Goal: Transaction & Acquisition: Purchase product/service

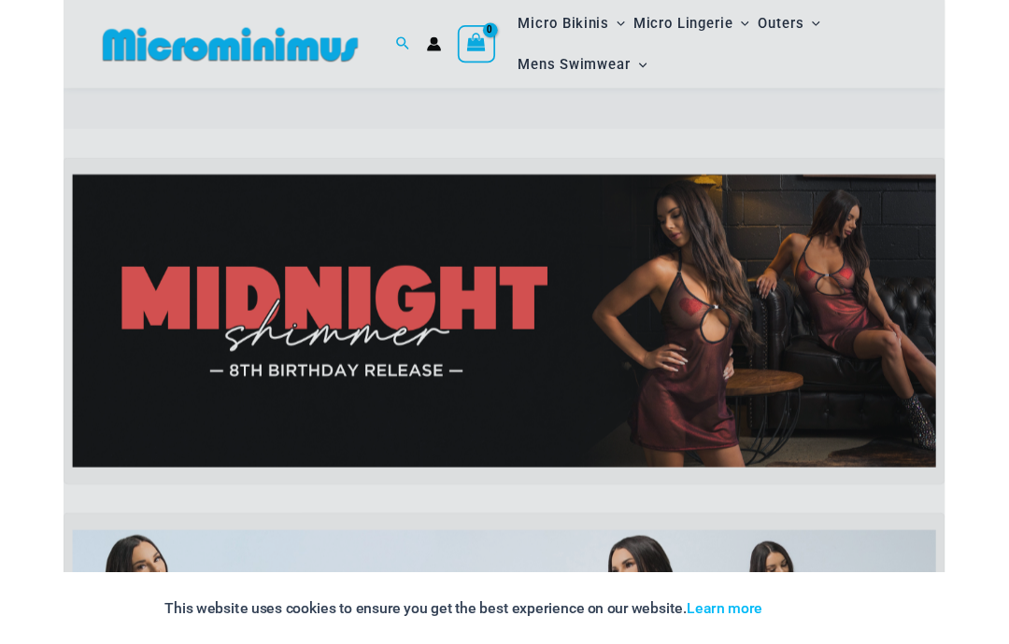
scroll to position [112, 0]
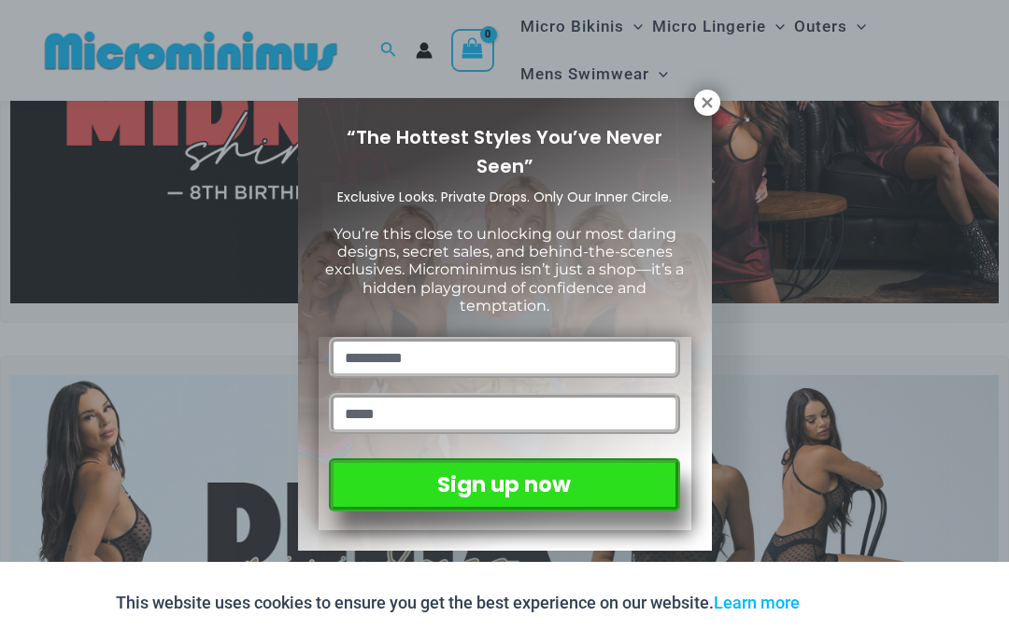
click at [710, 101] on icon at bounding box center [706, 102] width 10 height 10
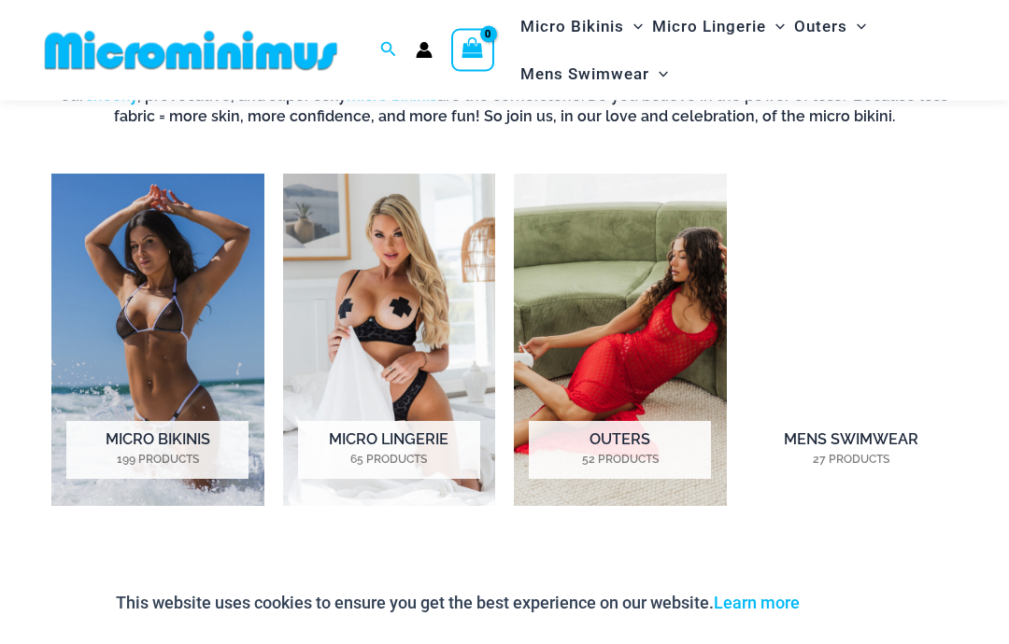
scroll to position [1142, 0]
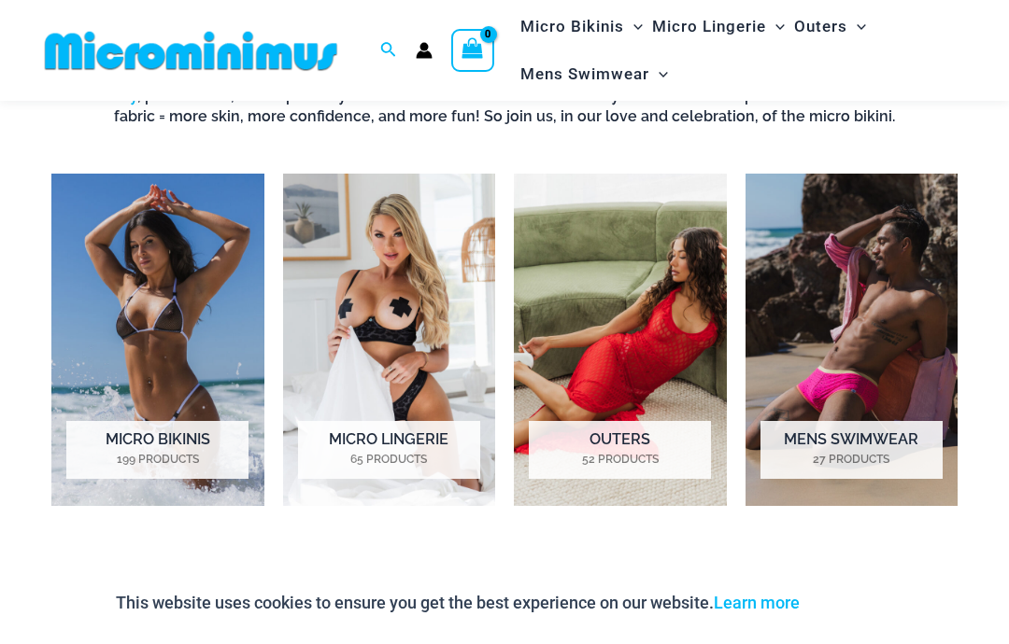
click at [386, 439] on h2 "Micro Lingerie 65 Products" at bounding box center [389, 450] width 182 height 58
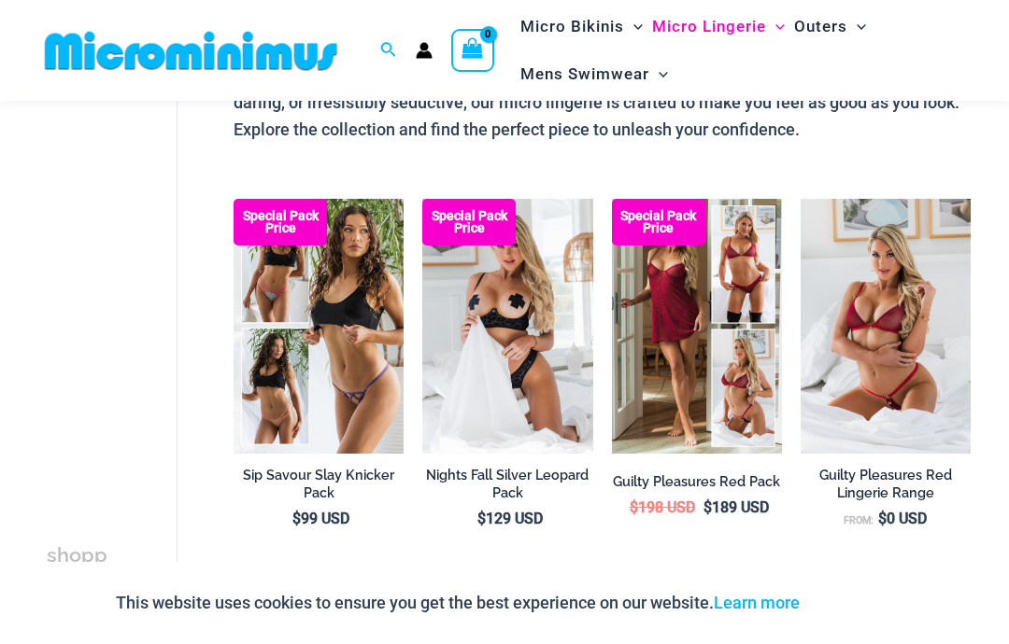
scroll to position [223, 0]
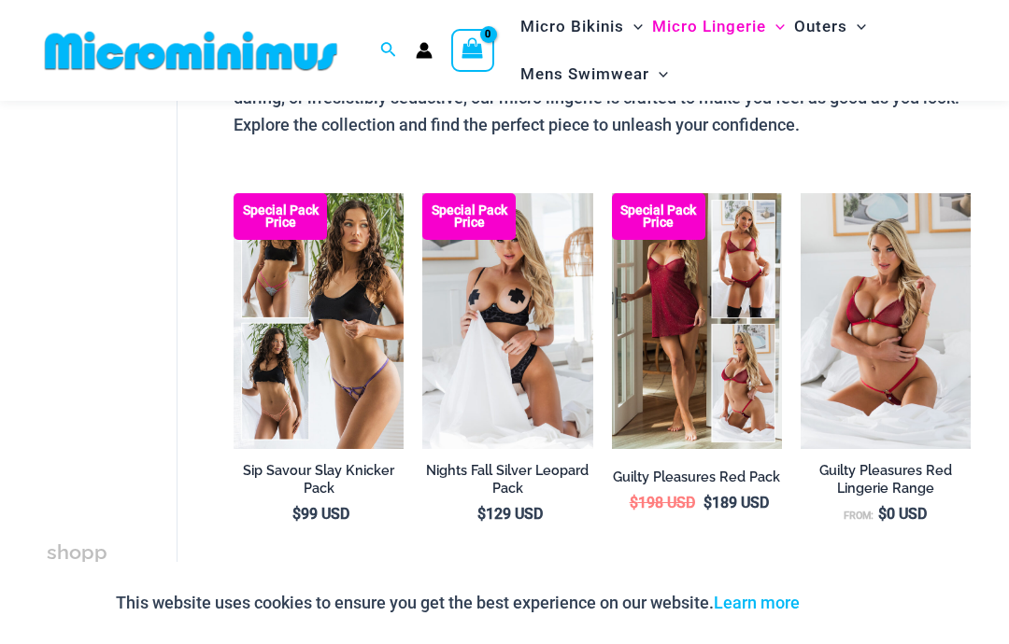
click at [233, 193] on img at bounding box center [233, 193] width 0 height 0
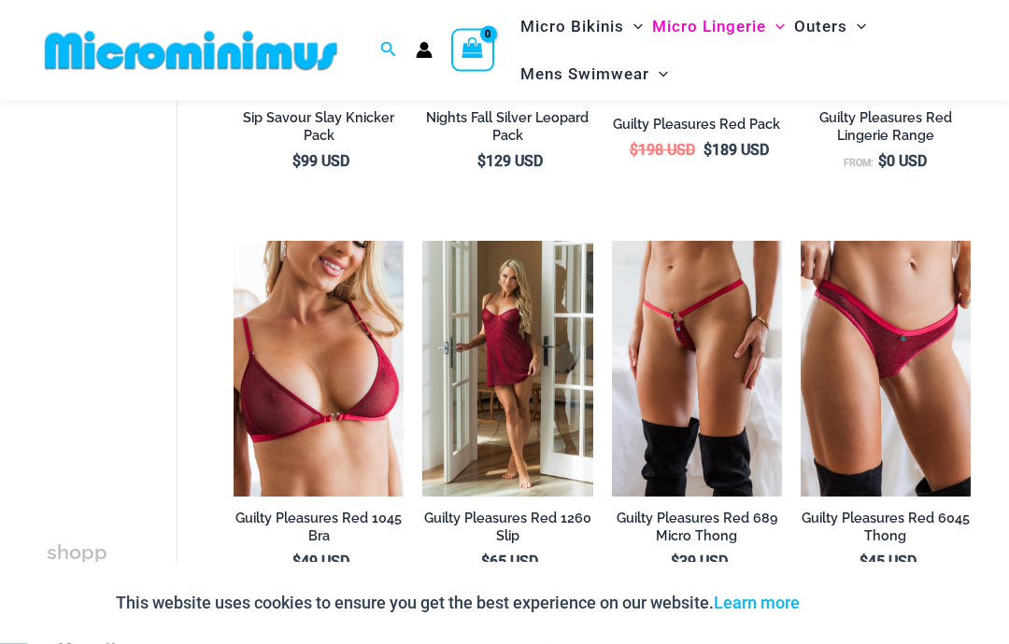
scroll to position [576, 0]
click at [612, 241] on img at bounding box center [612, 241] width 0 height 0
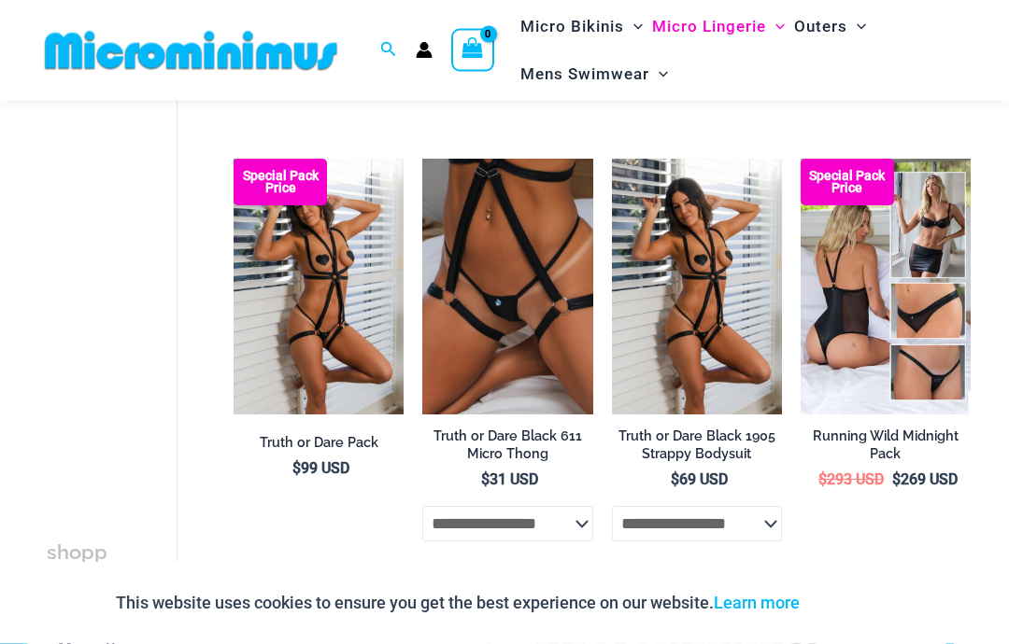
scroll to position [1085, 0]
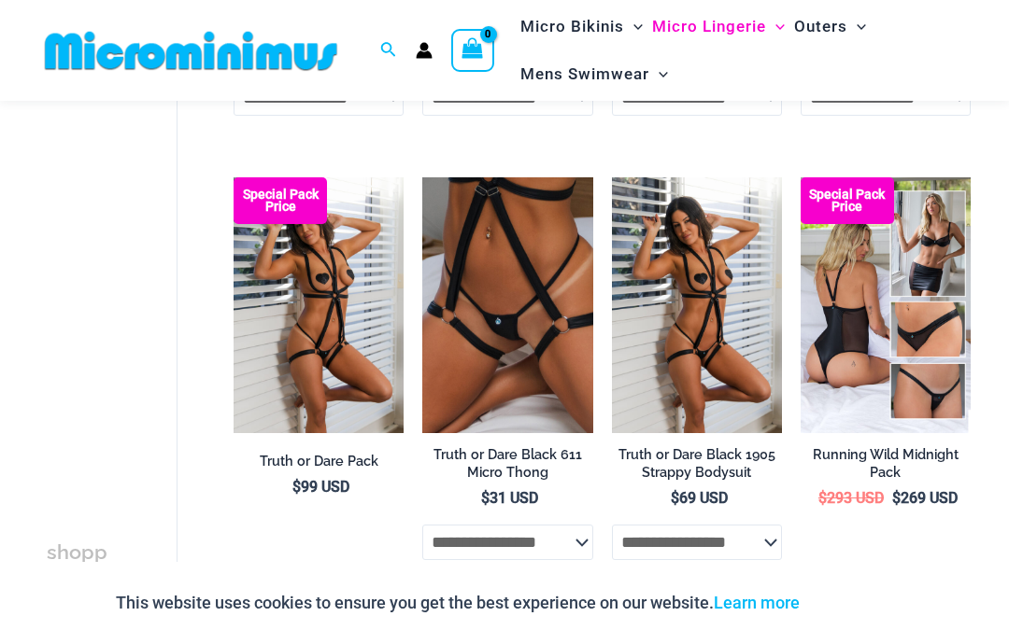
click at [612, 177] on img at bounding box center [612, 177] width 0 height 0
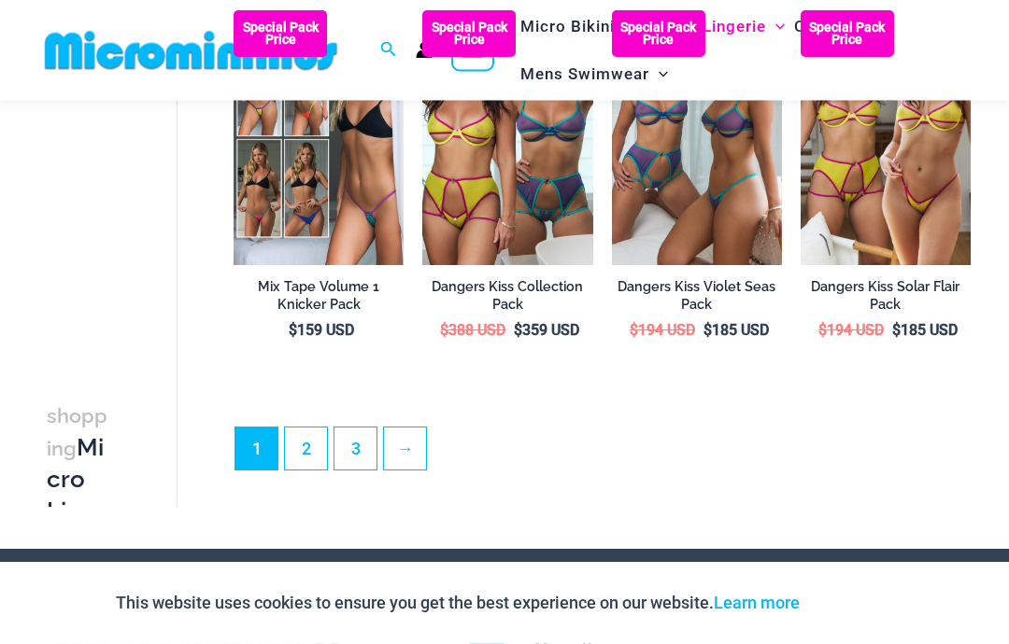
scroll to position [3480, 0]
click at [313, 456] on link "2" at bounding box center [306, 449] width 42 height 42
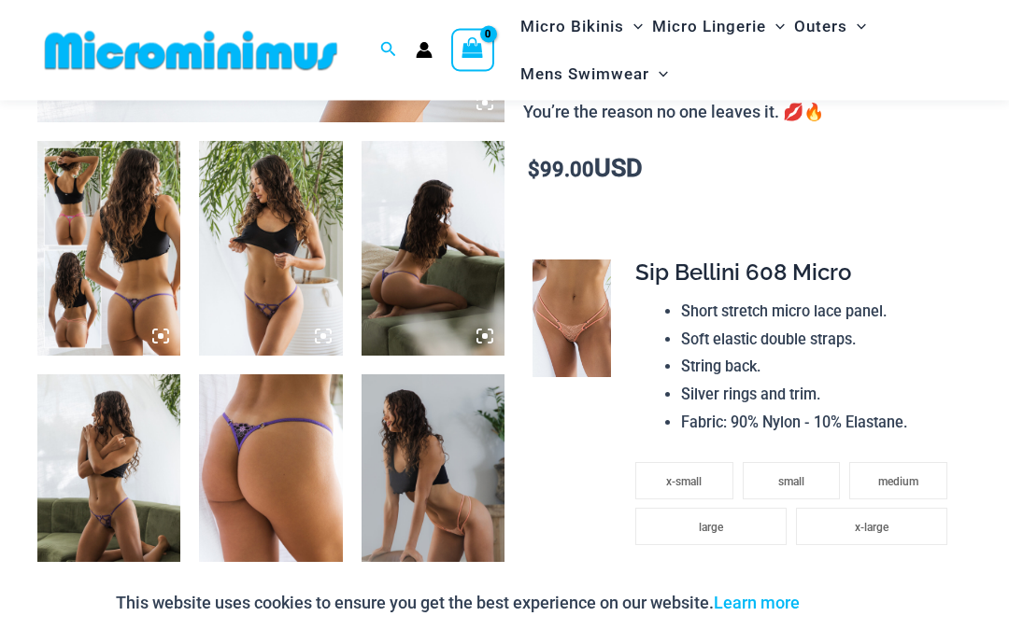
scroll to position [734, 0]
click at [267, 237] on img at bounding box center [270, 248] width 143 height 215
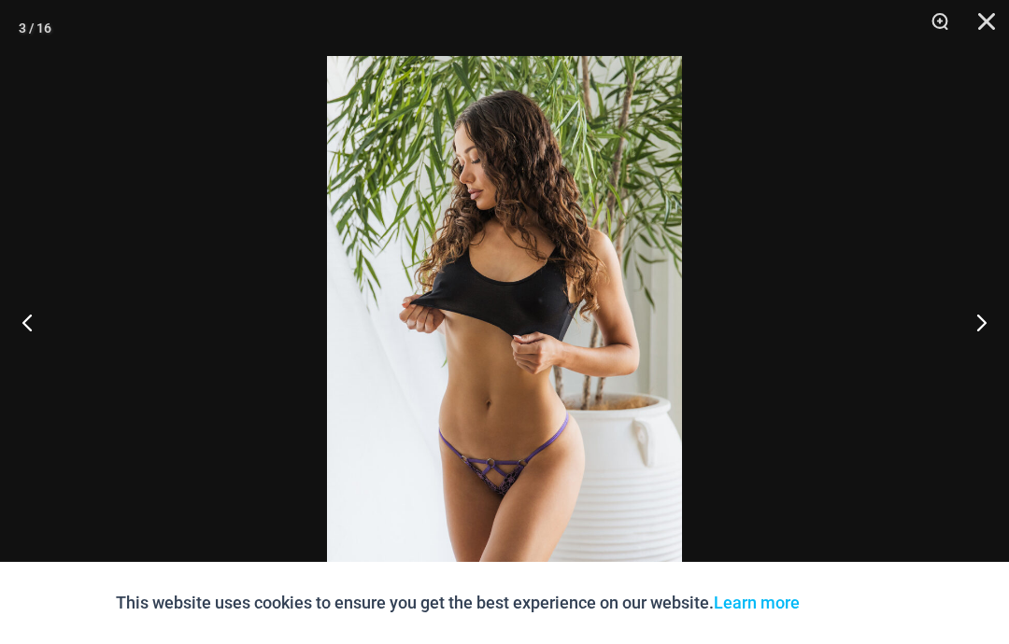
click at [971, 327] on button "Next" at bounding box center [974, 322] width 70 height 93
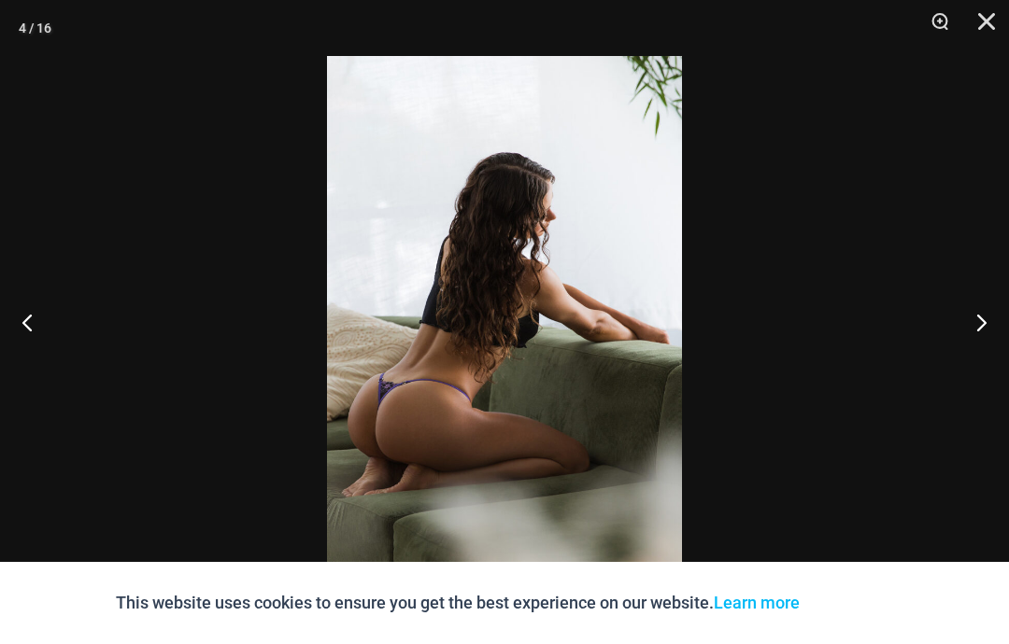
click at [966, 333] on button "Next" at bounding box center [974, 322] width 70 height 93
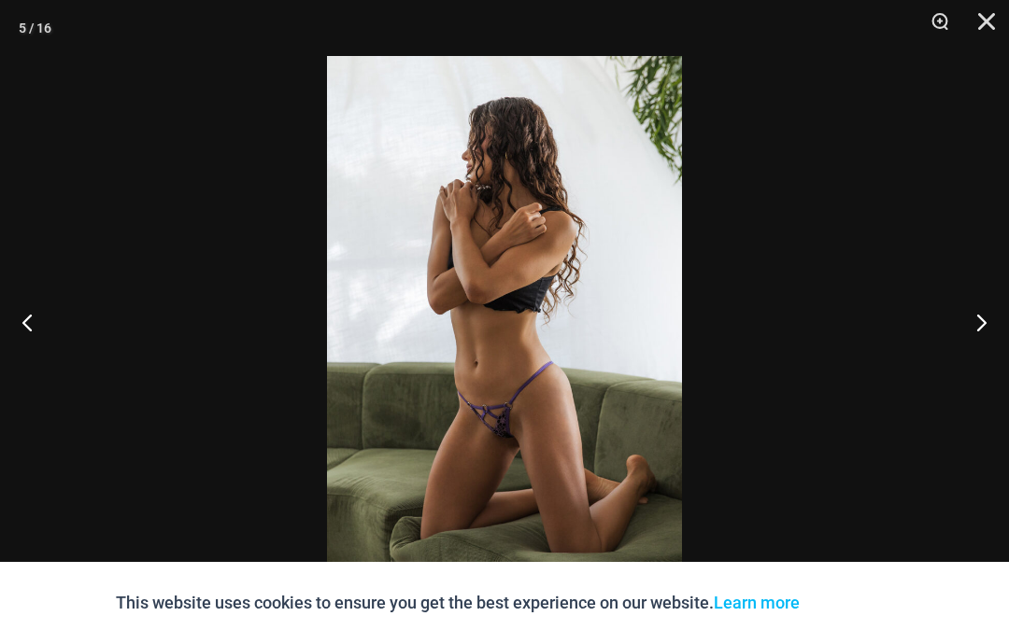
click at [972, 345] on button "Next" at bounding box center [974, 322] width 70 height 93
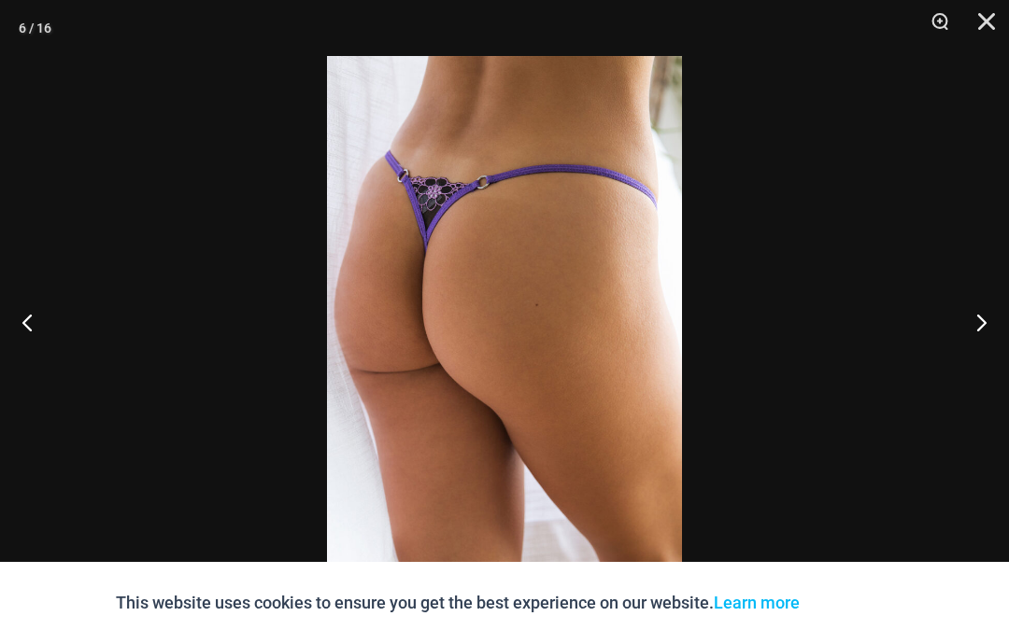
click at [982, 317] on button "Next" at bounding box center [974, 322] width 70 height 93
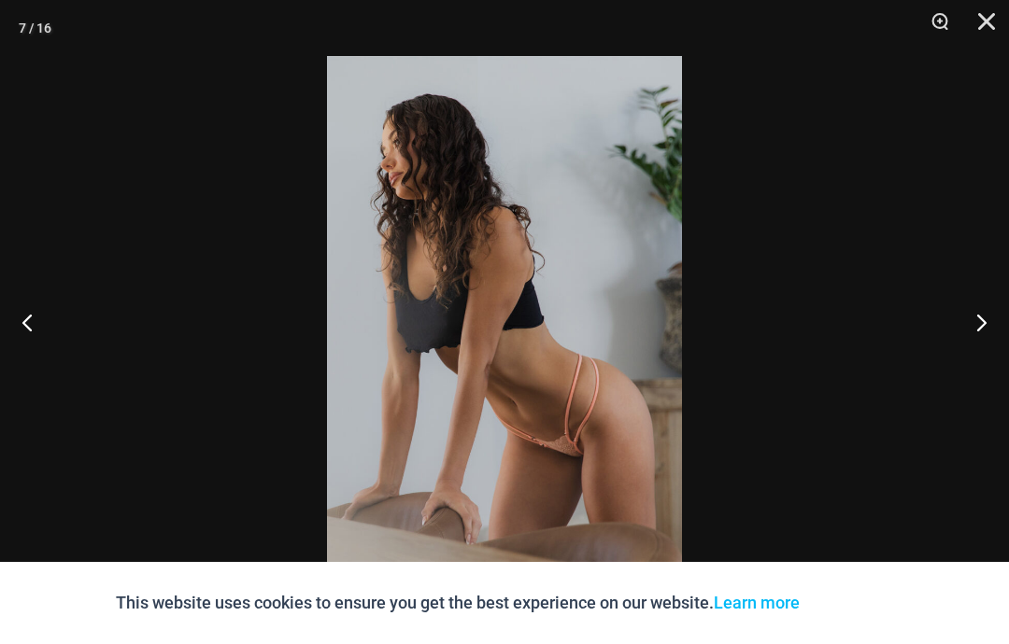
click at [985, 332] on button "Next" at bounding box center [974, 322] width 70 height 93
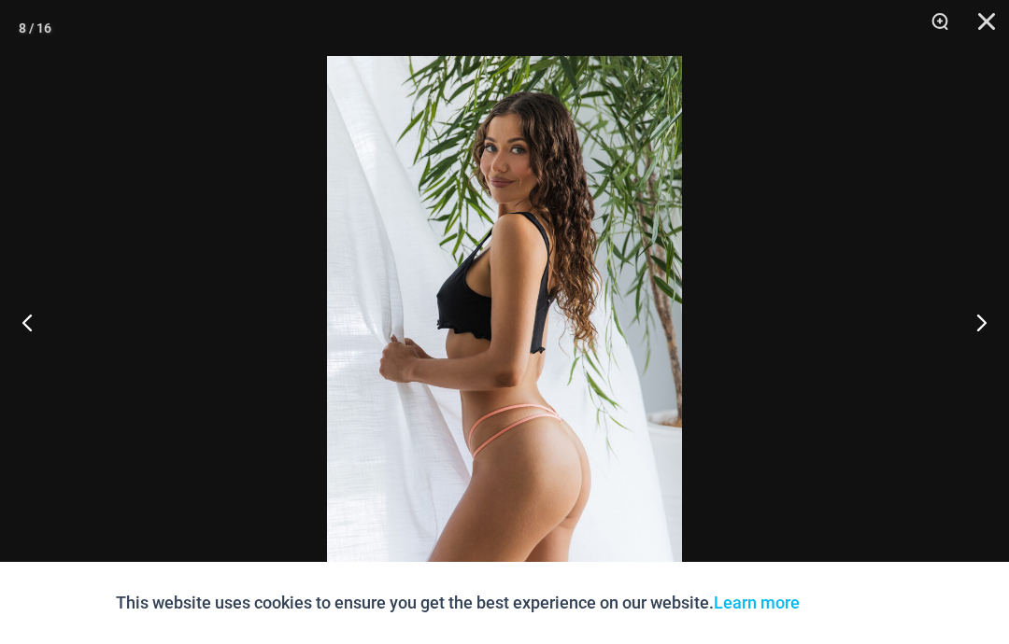
click at [983, 322] on button "Next" at bounding box center [974, 322] width 70 height 93
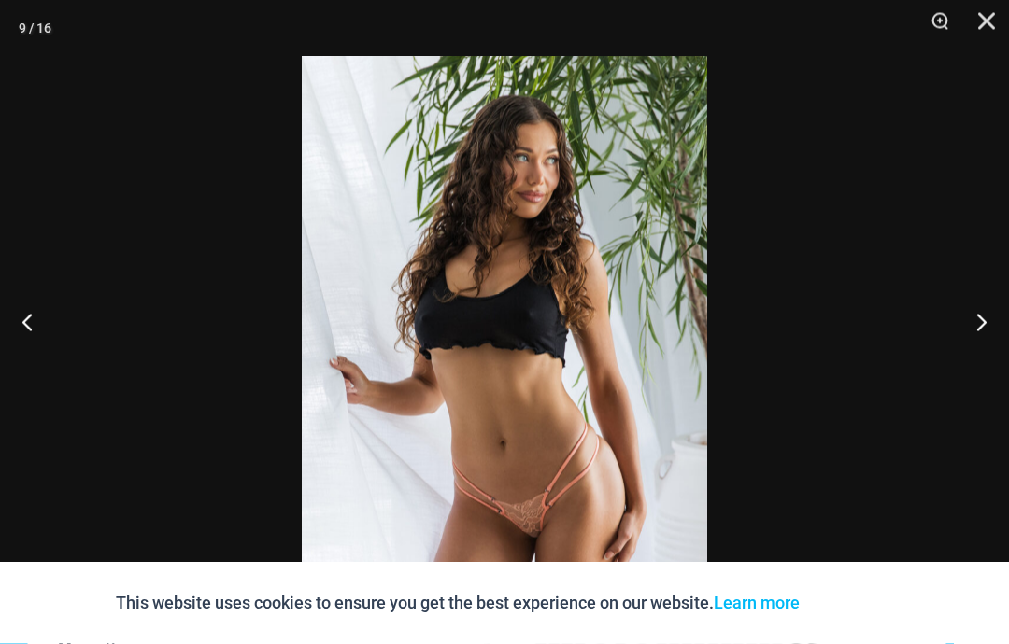
scroll to position [349, 0]
click at [972, 369] on button "Next" at bounding box center [974, 322] width 70 height 93
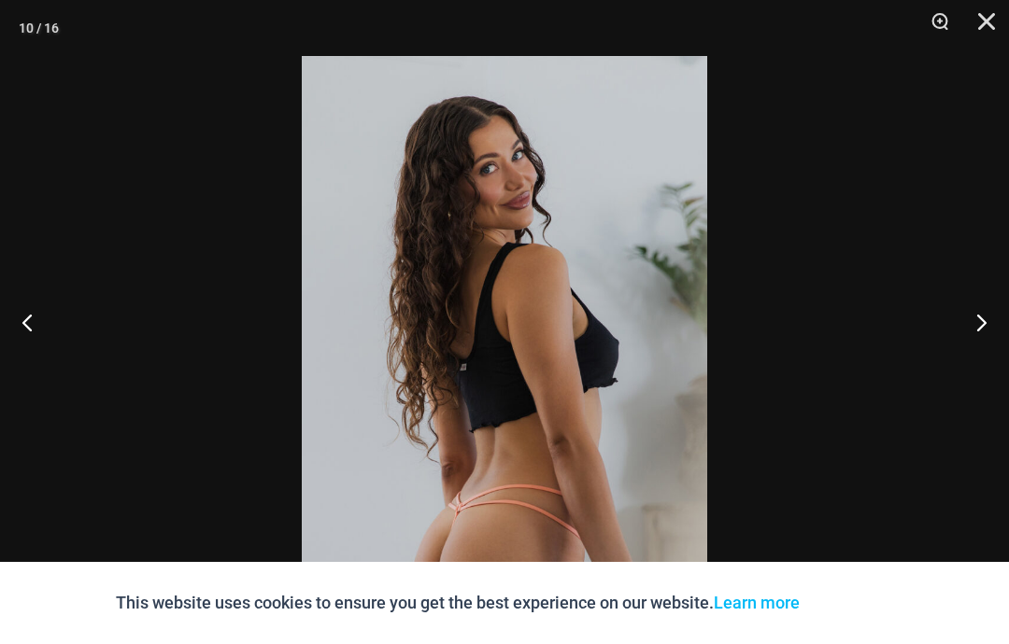
click at [974, 369] on button "Next" at bounding box center [974, 322] width 70 height 93
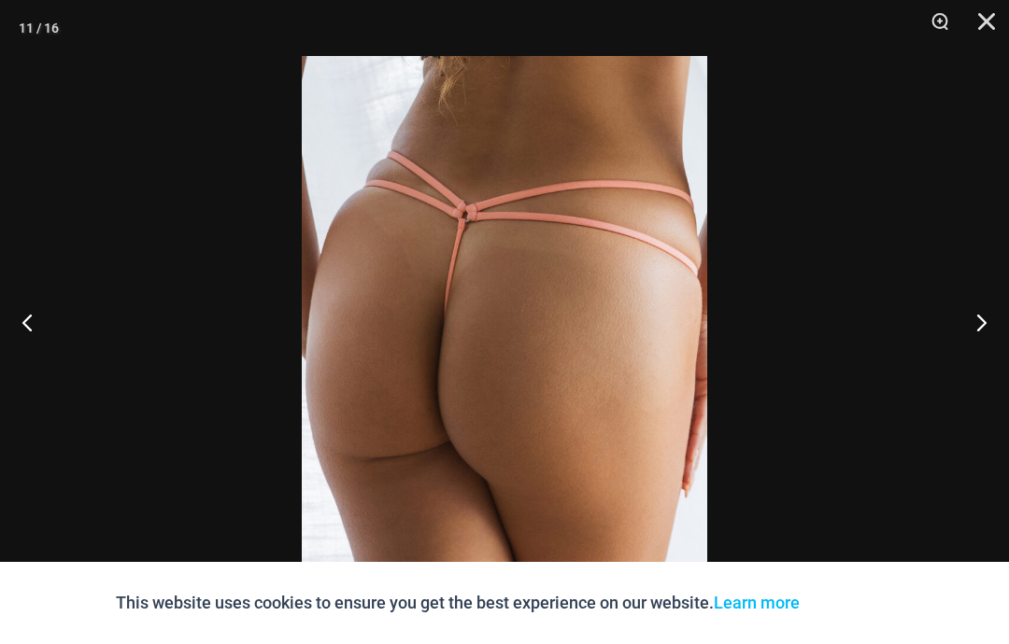
click at [971, 369] on button "Next" at bounding box center [974, 322] width 70 height 93
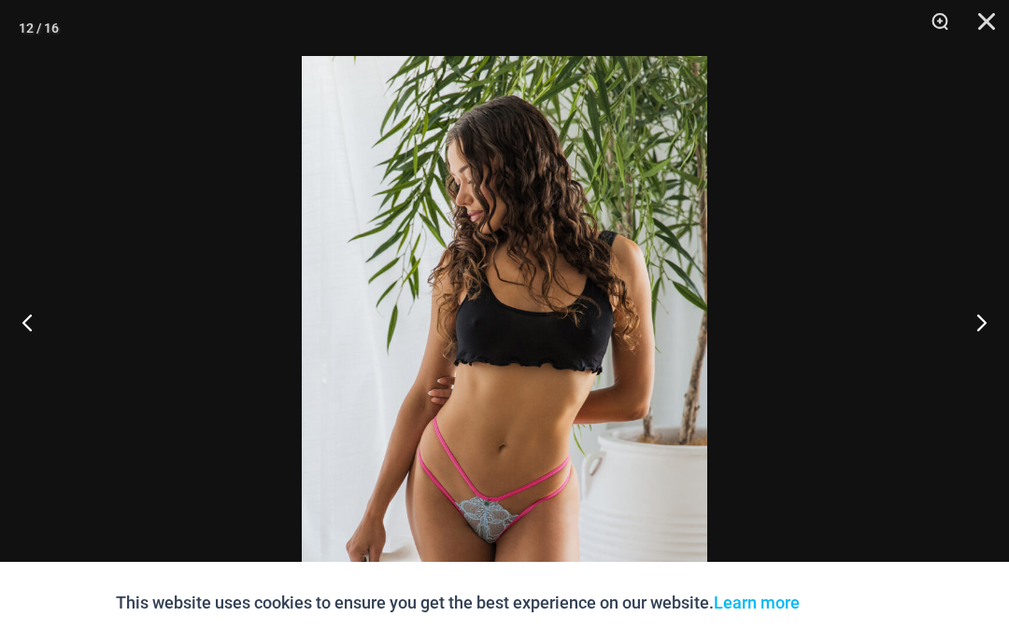
click at [979, 369] on button "Next" at bounding box center [974, 322] width 70 height 93
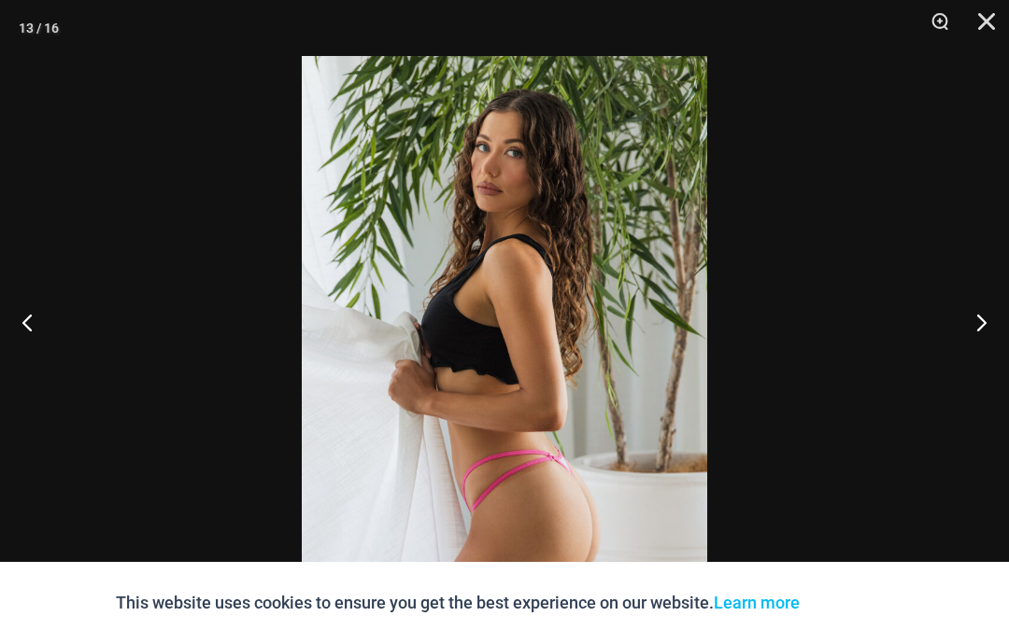
click at [976, 369] on button "Next" at bounding box center [974, 322] width 70 height 93
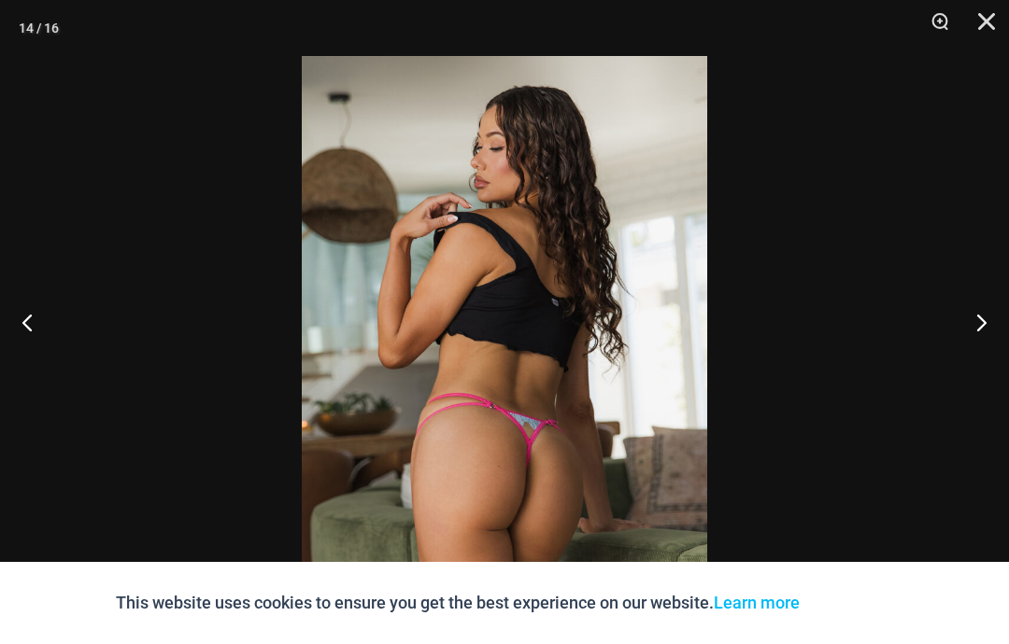
click at [959, 369] on button "Next" at bounding box center [974, 322] width 70 height 93
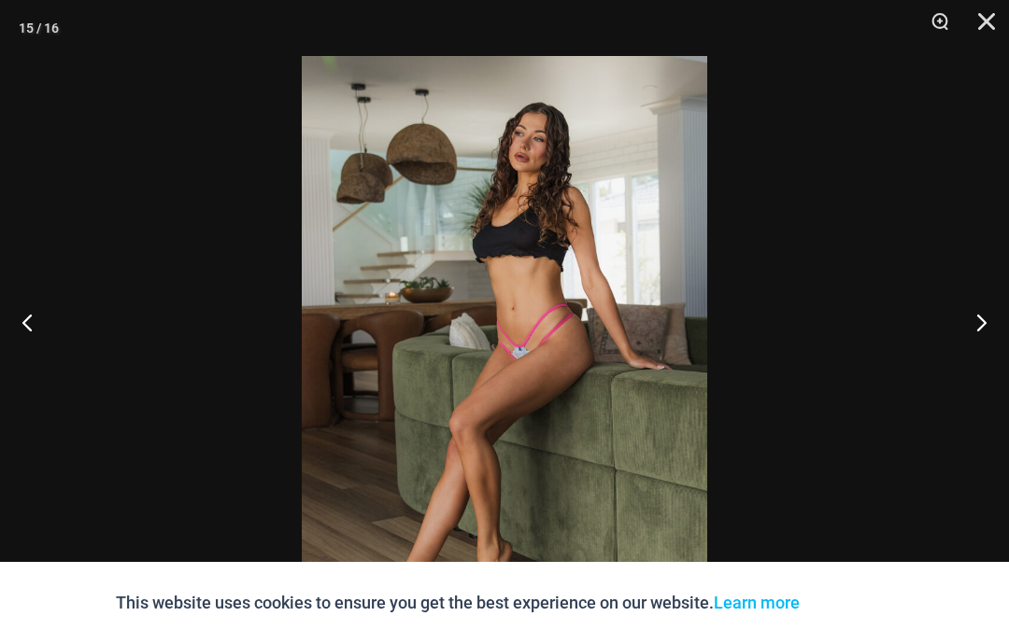
click at [958, 369] on button "Next" at bounding box center [974, 322] width 70 height 93
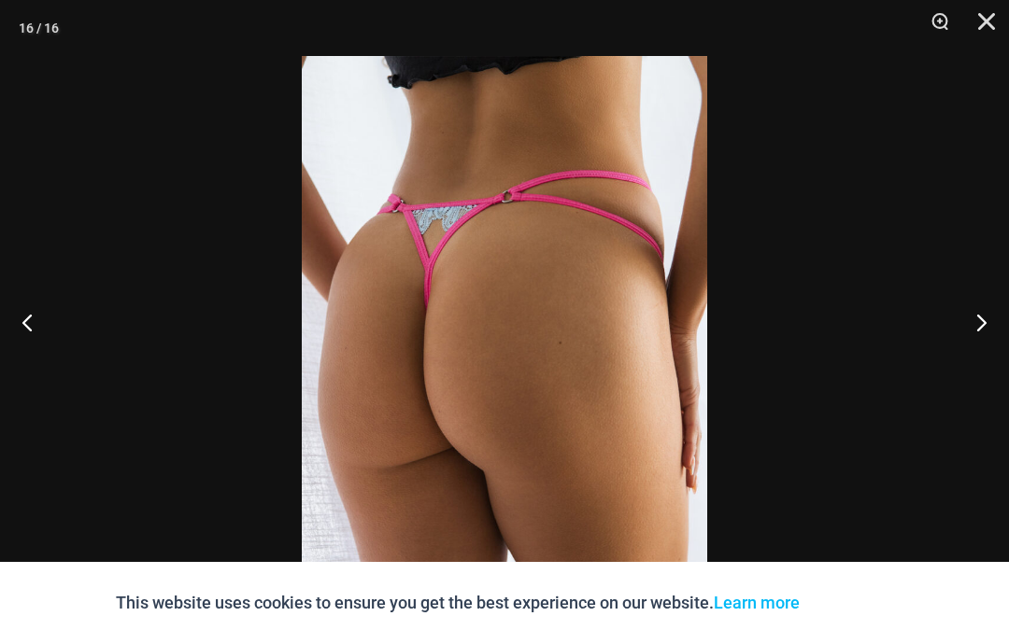
click at [956, 369] on button "Next" at bounding box center [974, 322] width 70 height 93
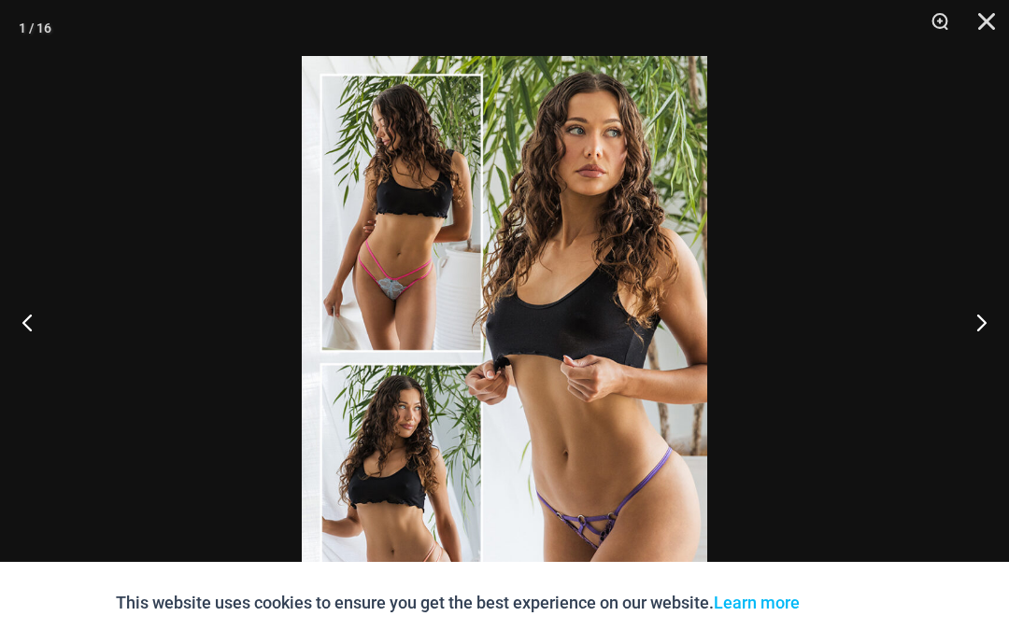
click at [969, 369] on button "Next" at bounding box center [974, 322] width 70 height 93
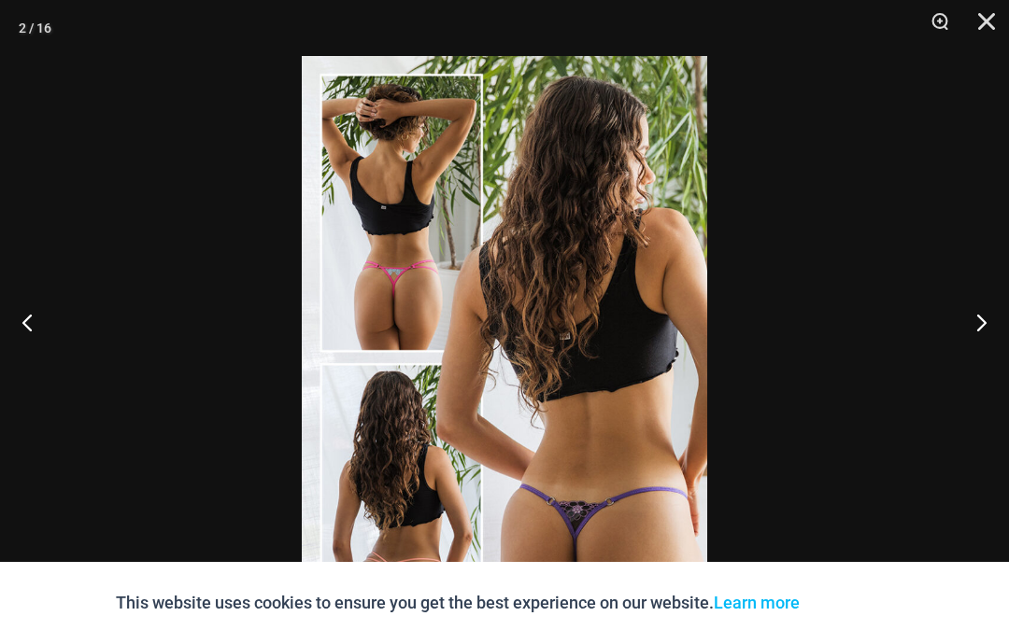
click at [981, 23] on button "Close" at bounding box center [979, 28] width 47 height 56
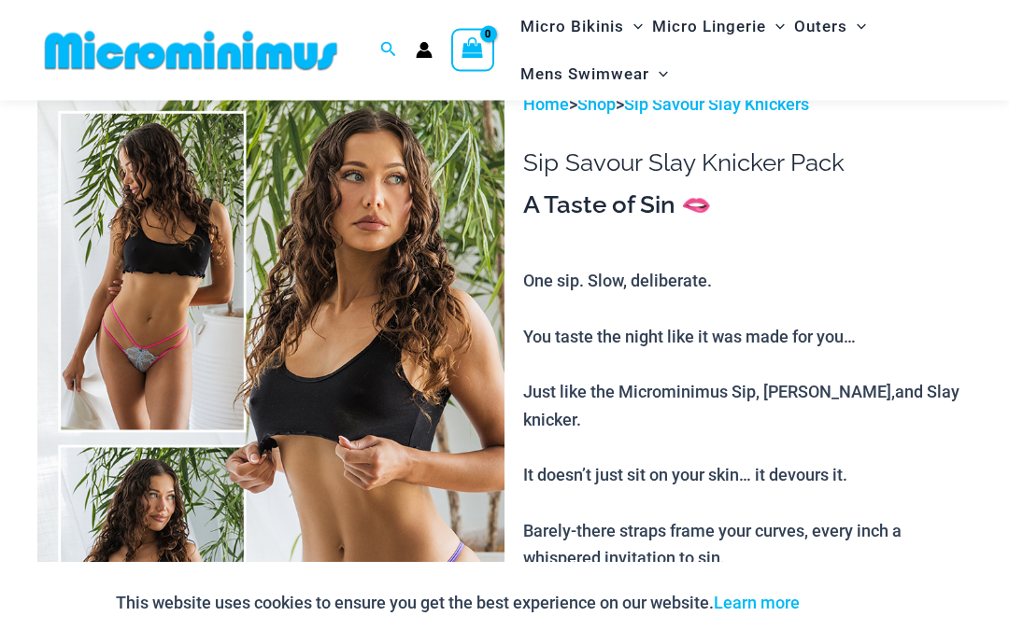
scroll to position [0, 0]
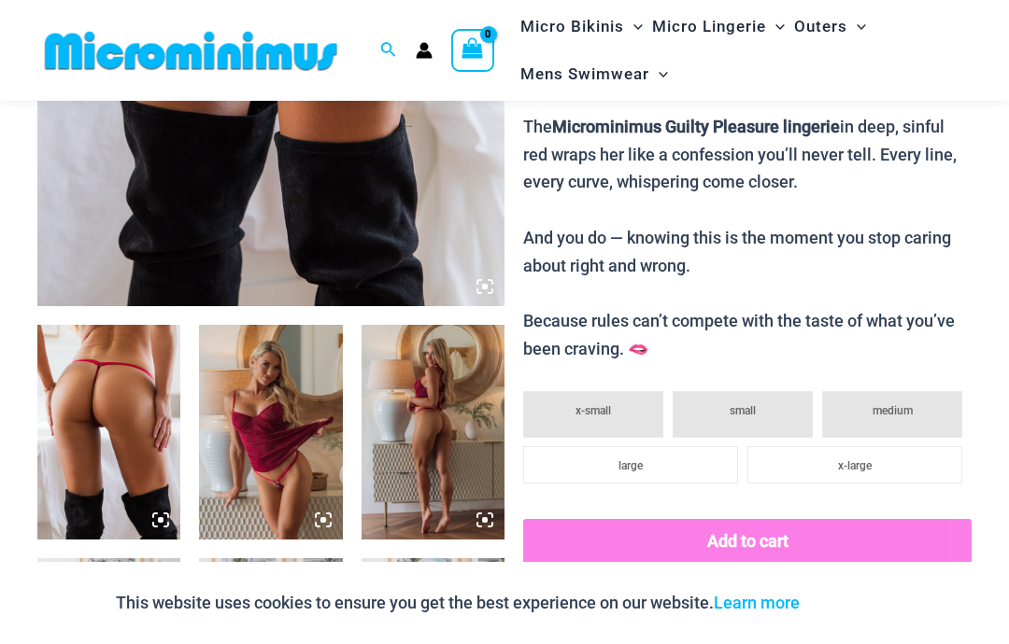
scroll to position [520, 0]
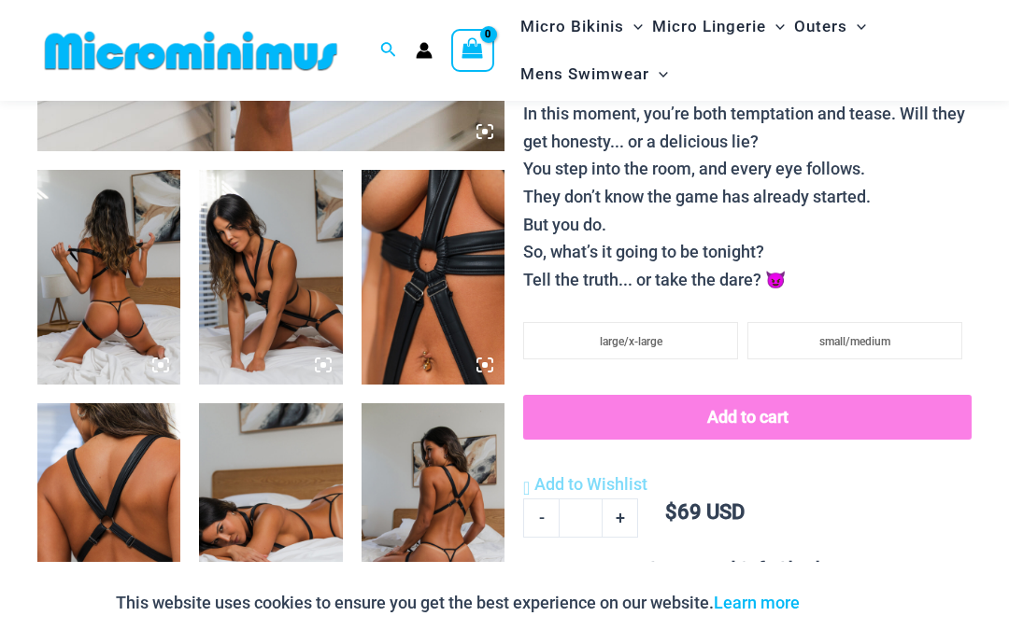
scroll to position [667, 0]
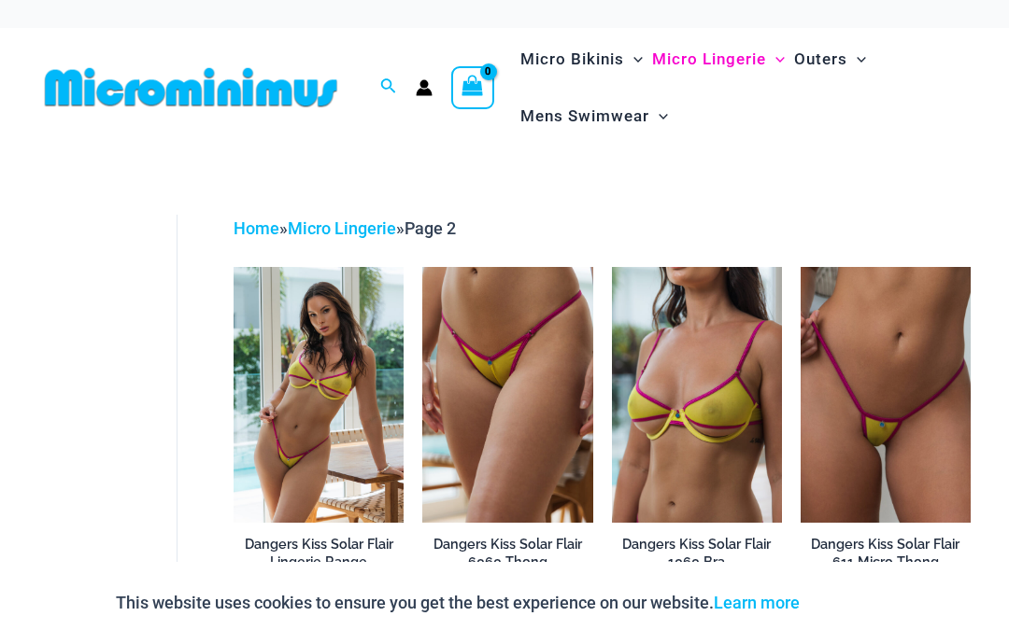
click at [800, 267] on img at bounding box center [800, 267] width 0 height 0
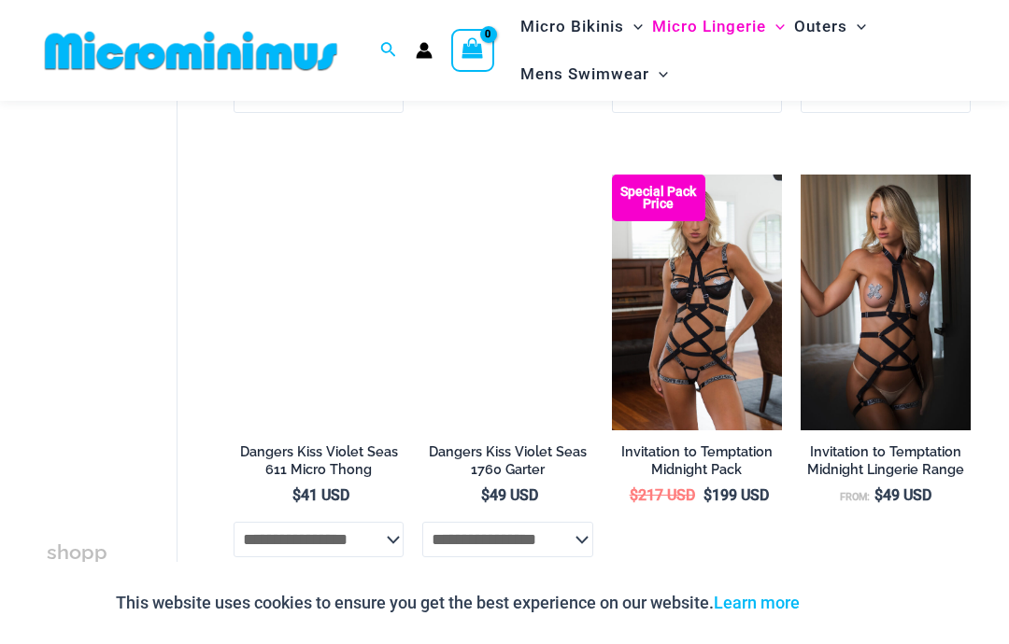
scroll to position [969, 0]
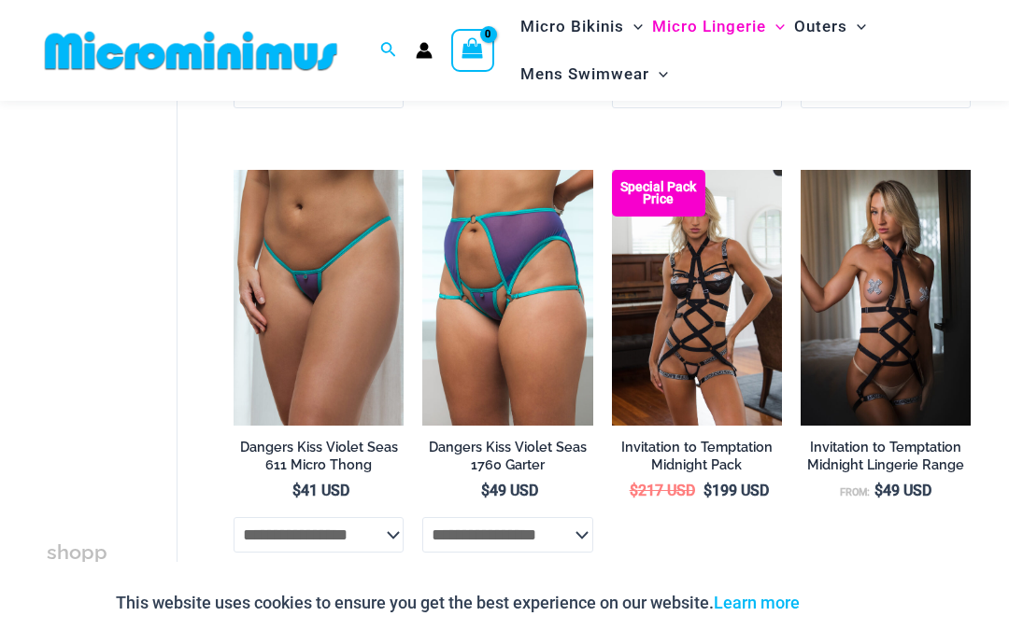
click at [612, 170] on img at bounding box center [612, 170] width 0 height 0
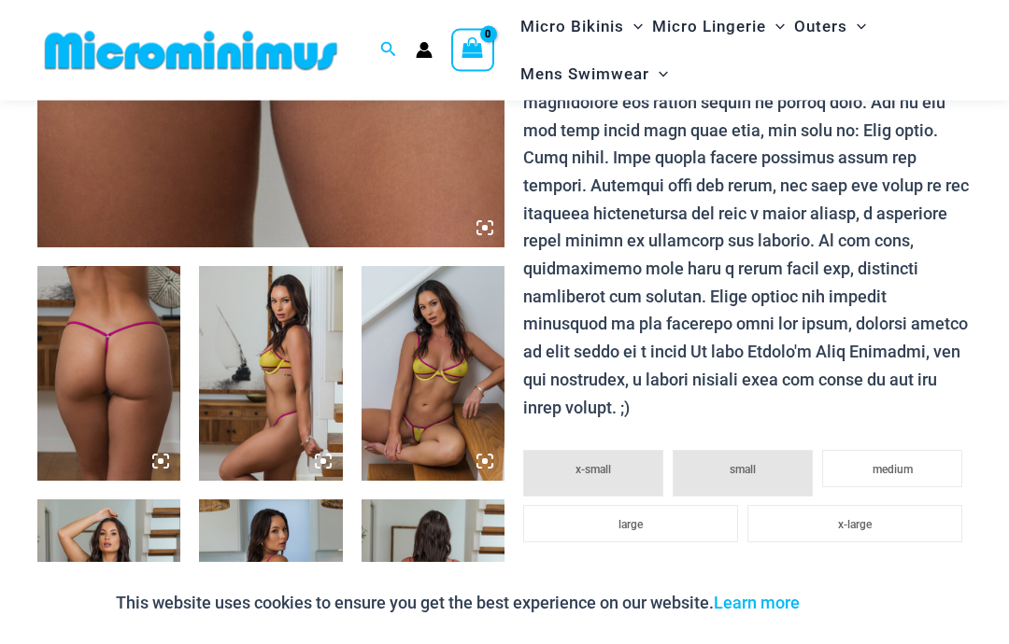
scroll to position [609, 0]
click at [441, 350] on img at bounding box center [432, 373] width 143 height 215
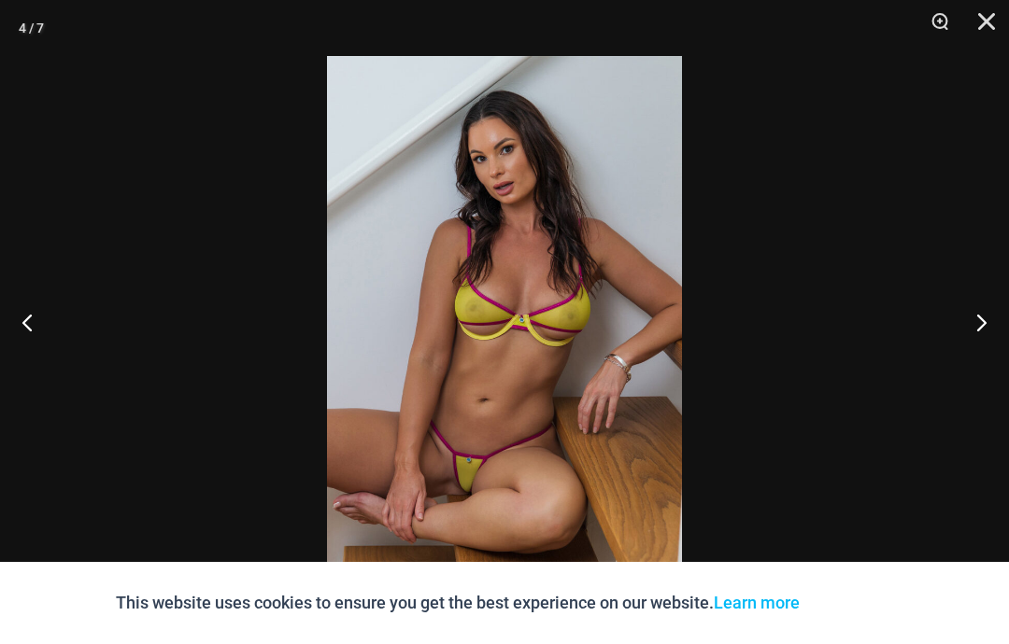
click at [973, 344] on button "Next" at bounding box center [974, 322] width 70 height 93
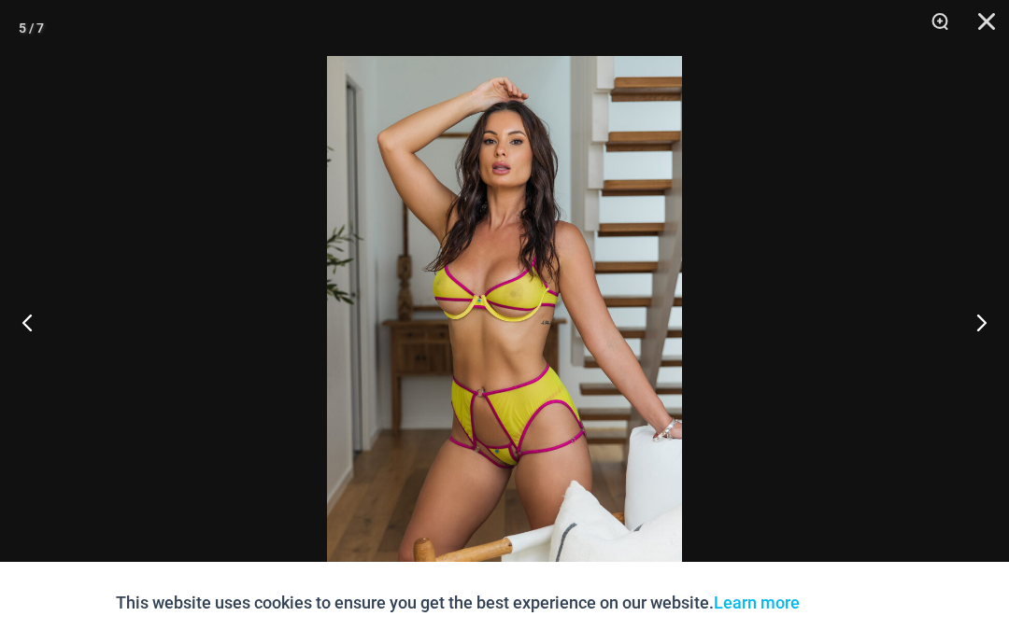
click at [961, 349] on button "Next" at bounding box center [974, 322] width 70 height 93
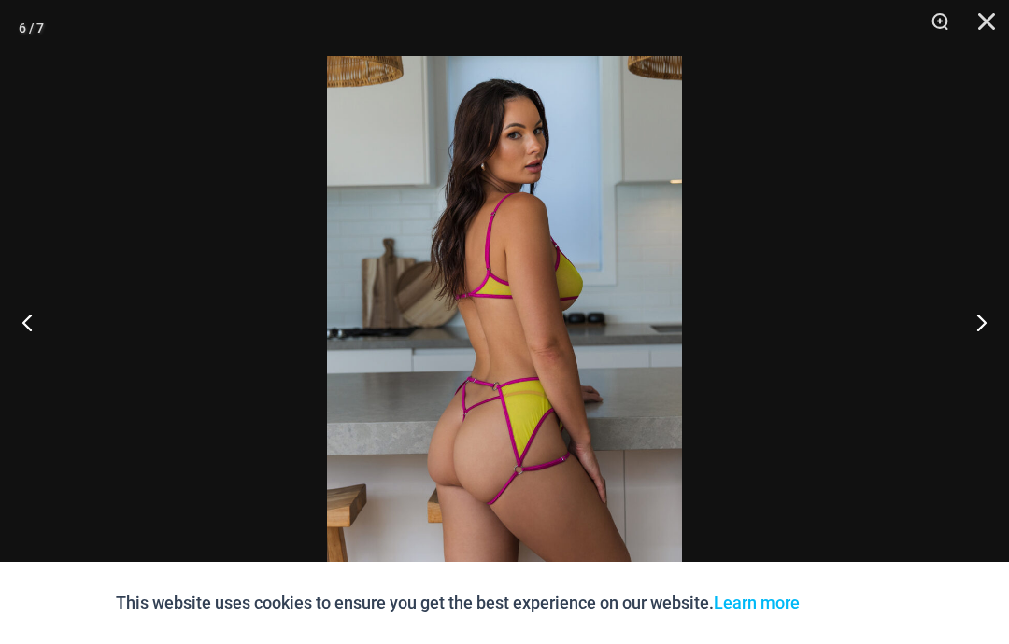
click at [964, 349] on button "Next" at bounding box center [974, 322] width 70 height 93
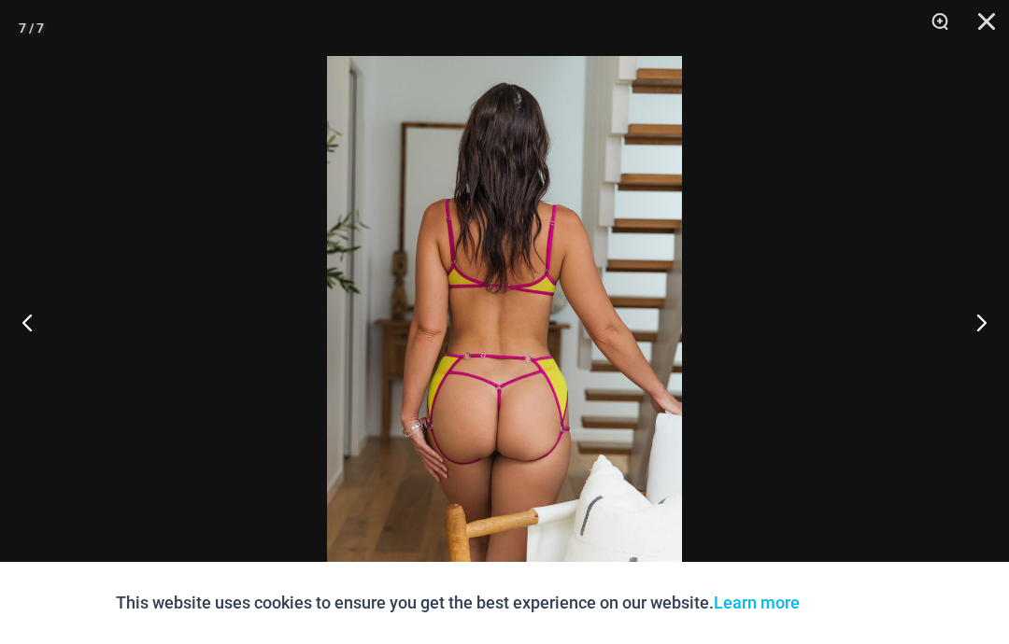
click at [969, 345] on button "Next" at bounding box center [974, 322] width 70 height 93
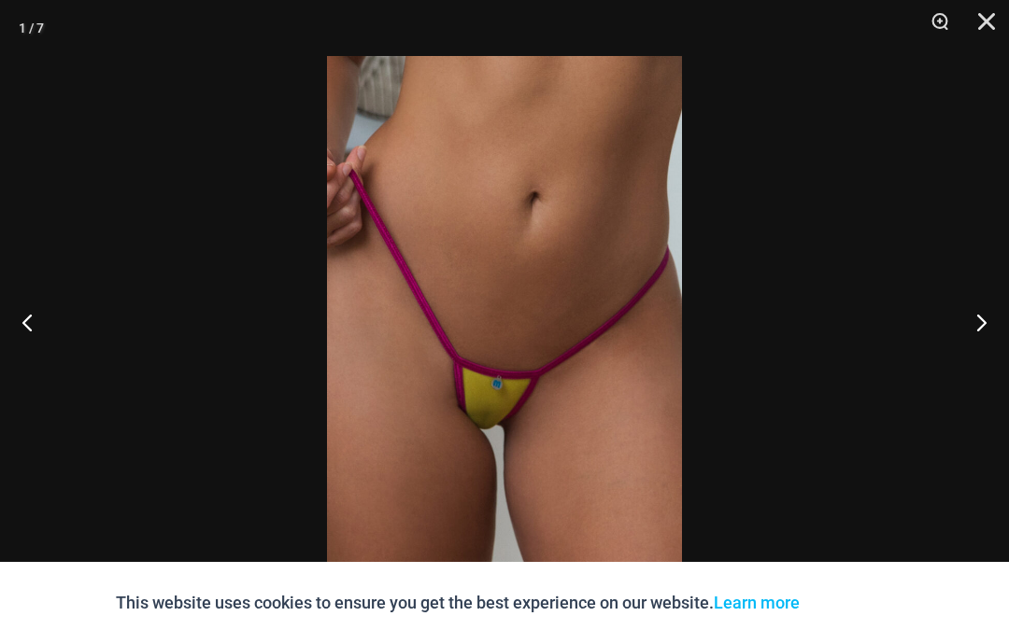
click at [976, 345] on button "Next" at bounding box center [974, 322] width 70 height 93
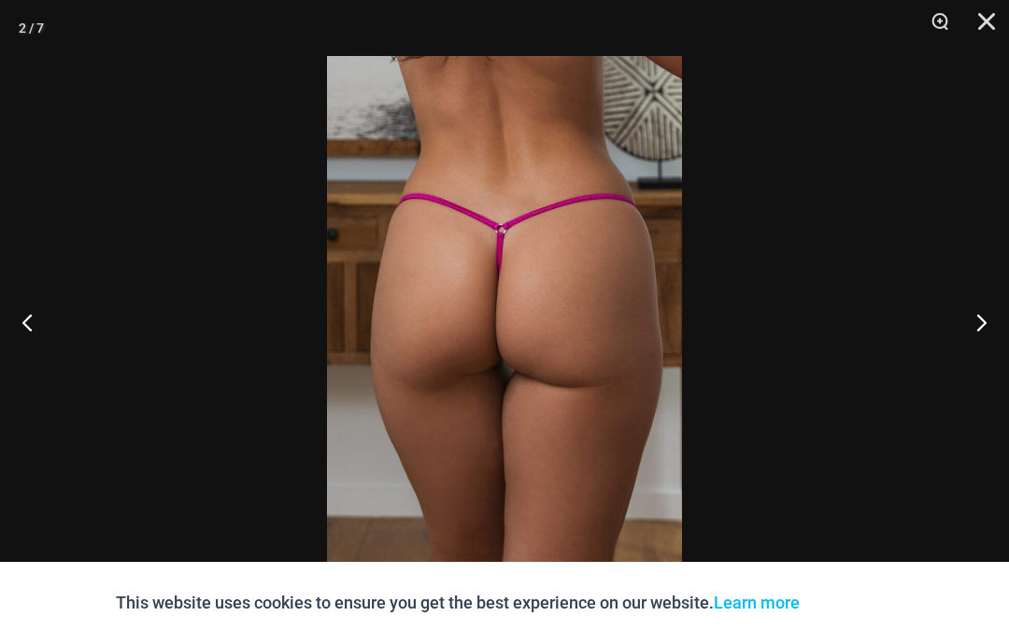
click at [974, 340] on button "Next" at bounding box center [974, 322] width 70 height 93
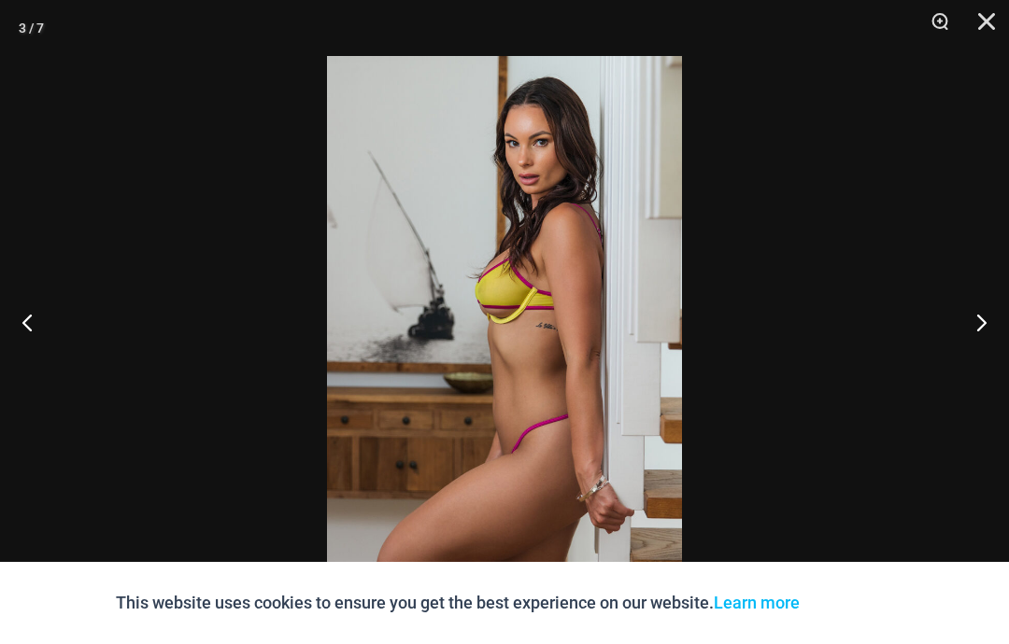
click at [974, 340] on button "Next" at bounding box center [974, 322] width 70 height 93
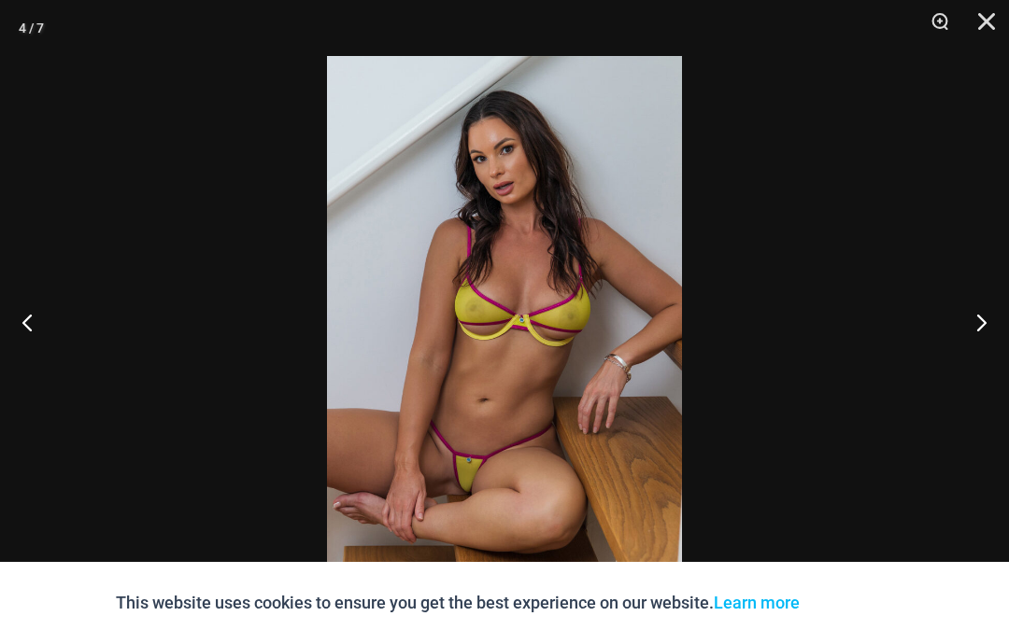
click at [968, 346] on button "Next" at bounding box center [974, 322] width 70 height 93
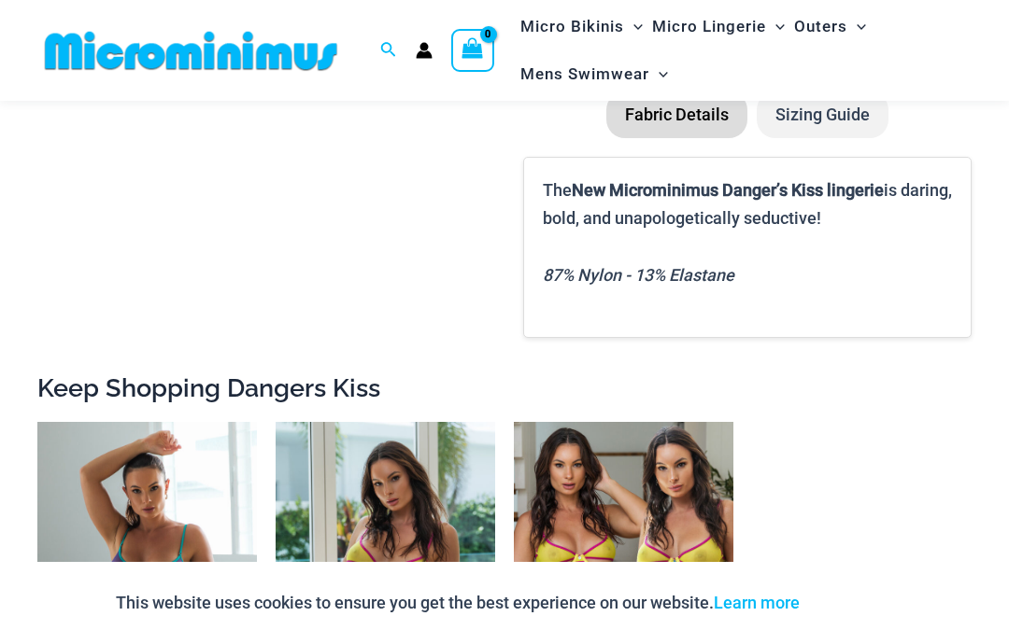
scroll to position [1476, 0]
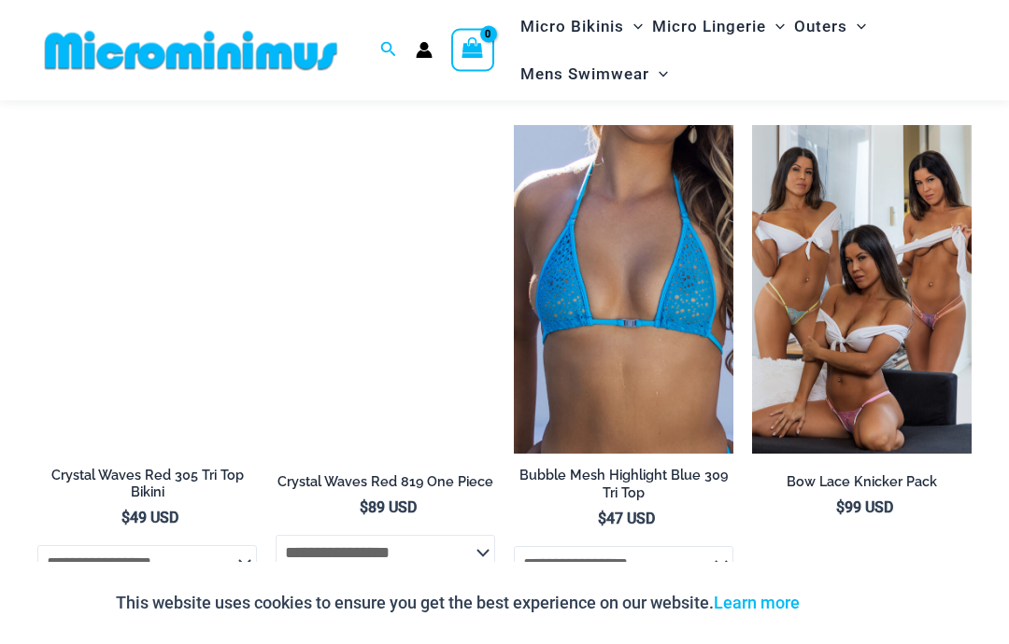
scroll to position [5578, 0]
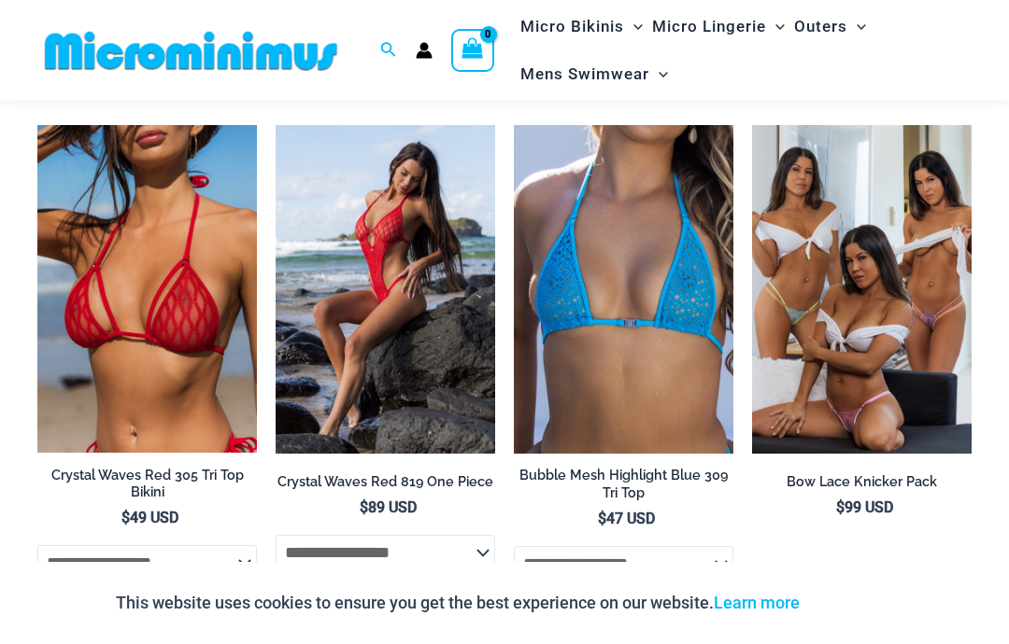
click at [752, 125] on img at bounding box center [752, 125] width 0 height 0
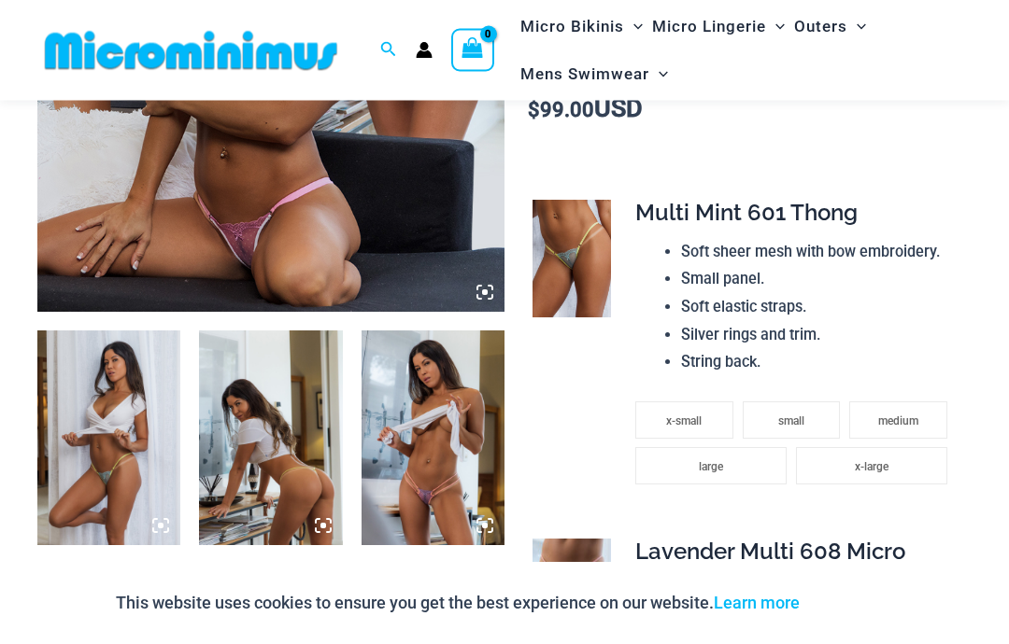
scroll to position [544, 0]
click at [119, 422] on img at bounding box center [108, 438] width 143 height 215
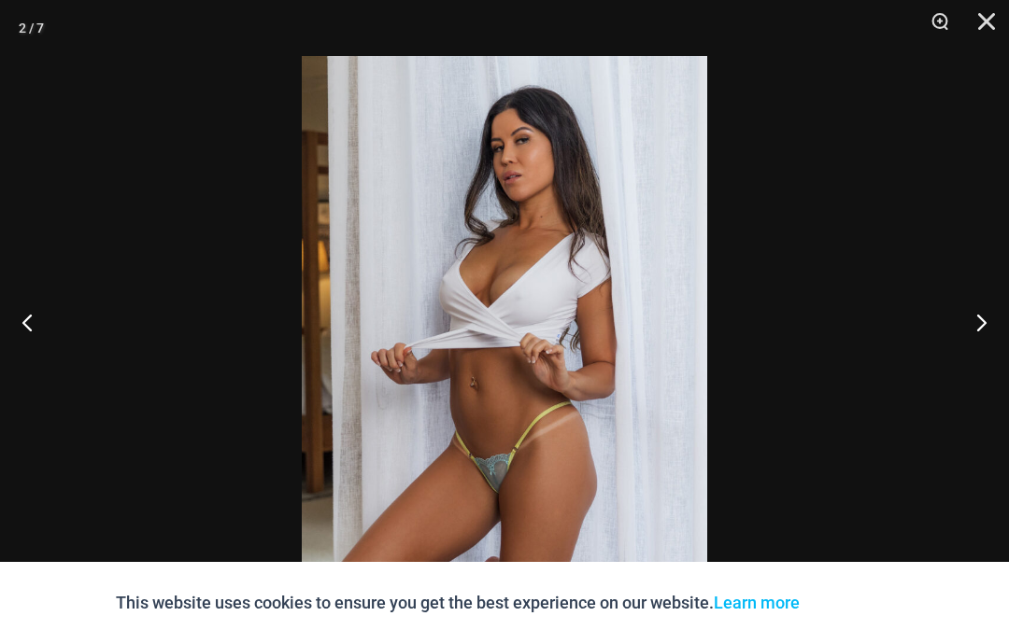
click at [935, 28] on button "Zoom" at bounding box center [933, 28] width 47 height 56
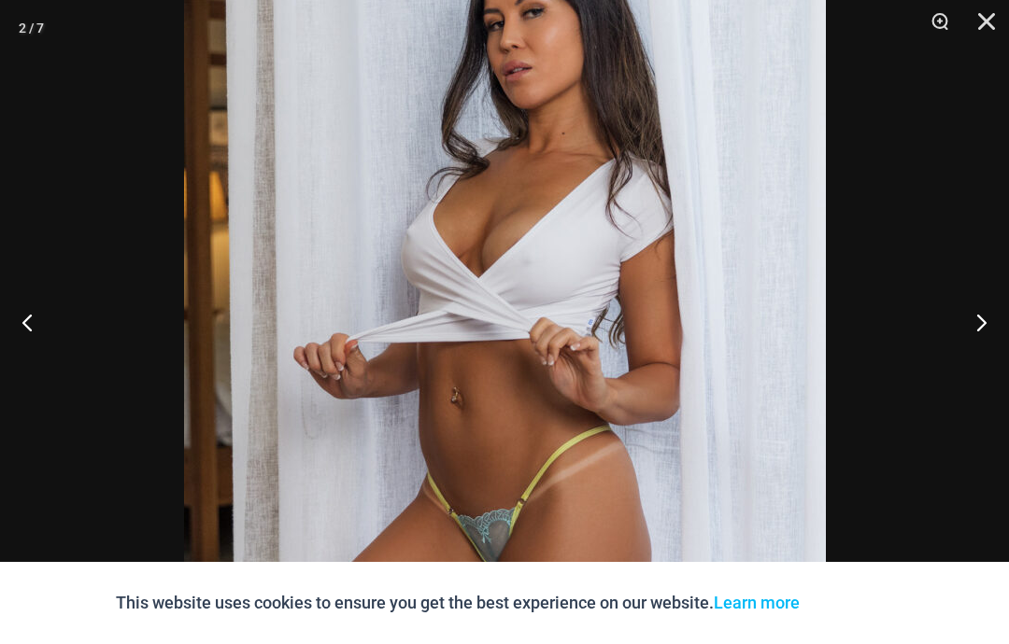
click at [981, 367] on button "Next" at bounding box center [974, 322] width 70 height 93
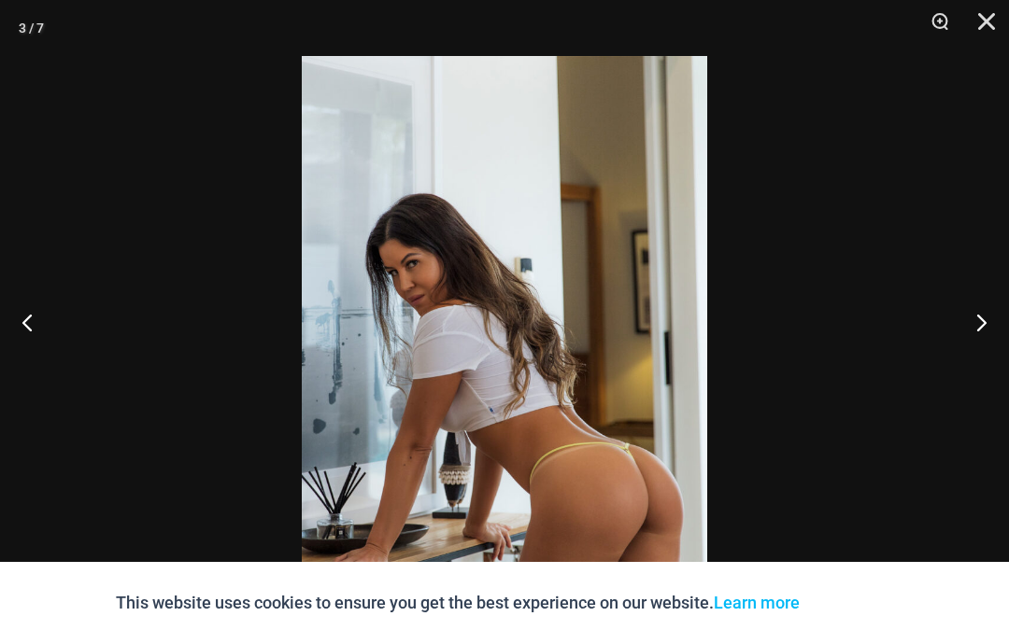
click at [983, 369] on button "Next" at bounding box center [974, 322] width 70 height 93
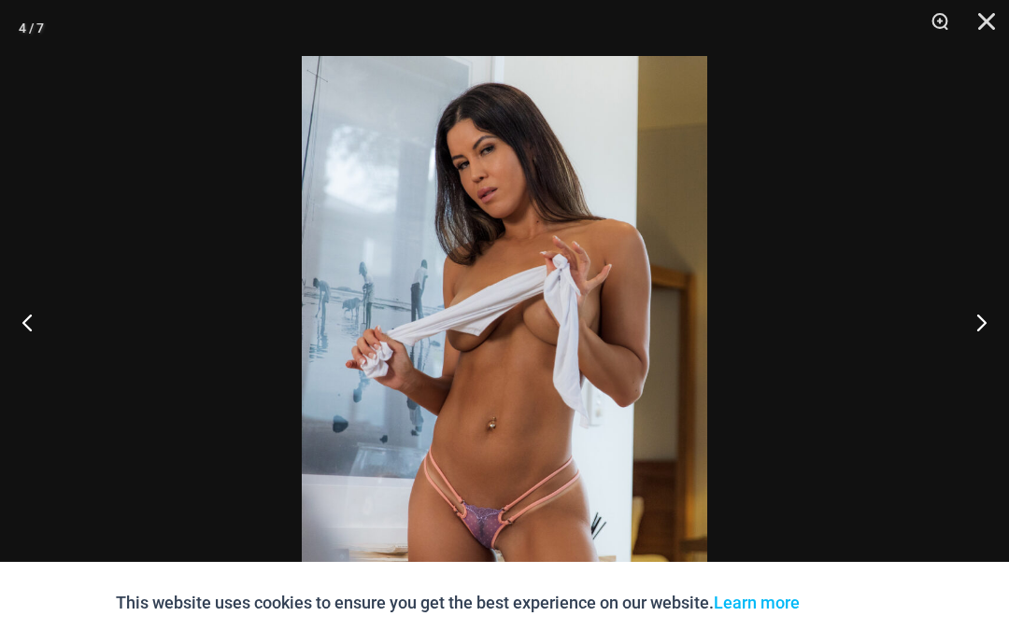
click at [945, 19] on button "Zoom" at bounding box center [933, 28] width 47 height 56
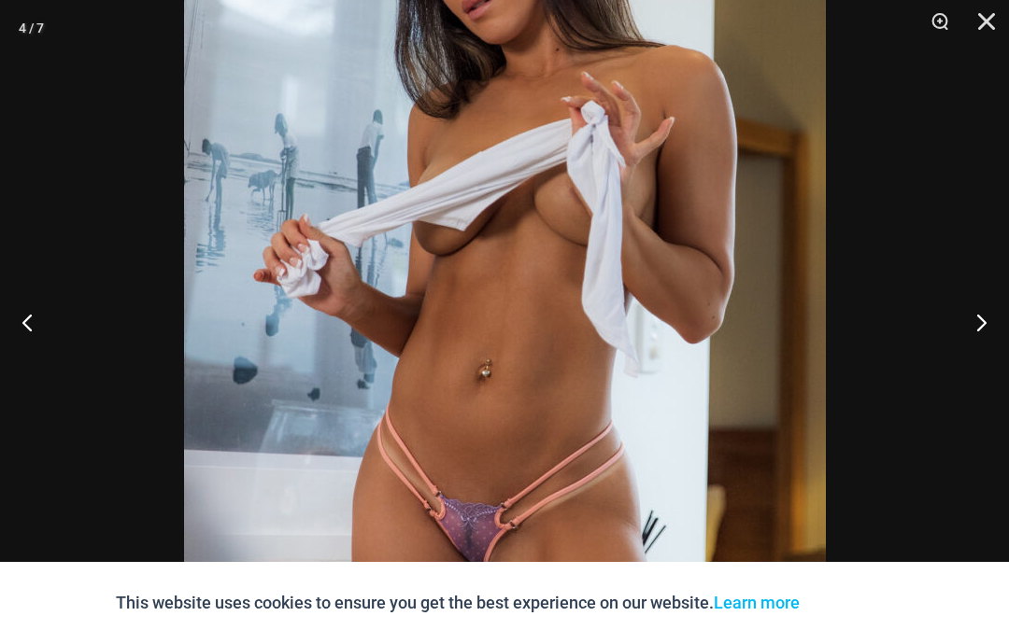
click at [973, 366] on button "Next" at bounding box center [974, 322] width 70 height 93
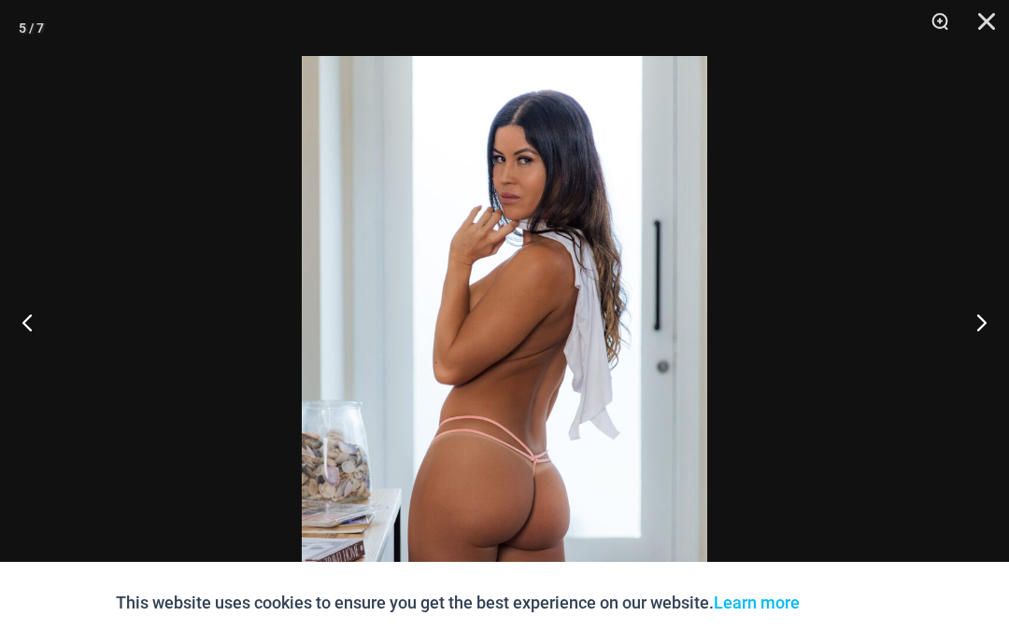
click at [989, 369] on button "Next" at bounding box center [974, 322] width 70 height 93
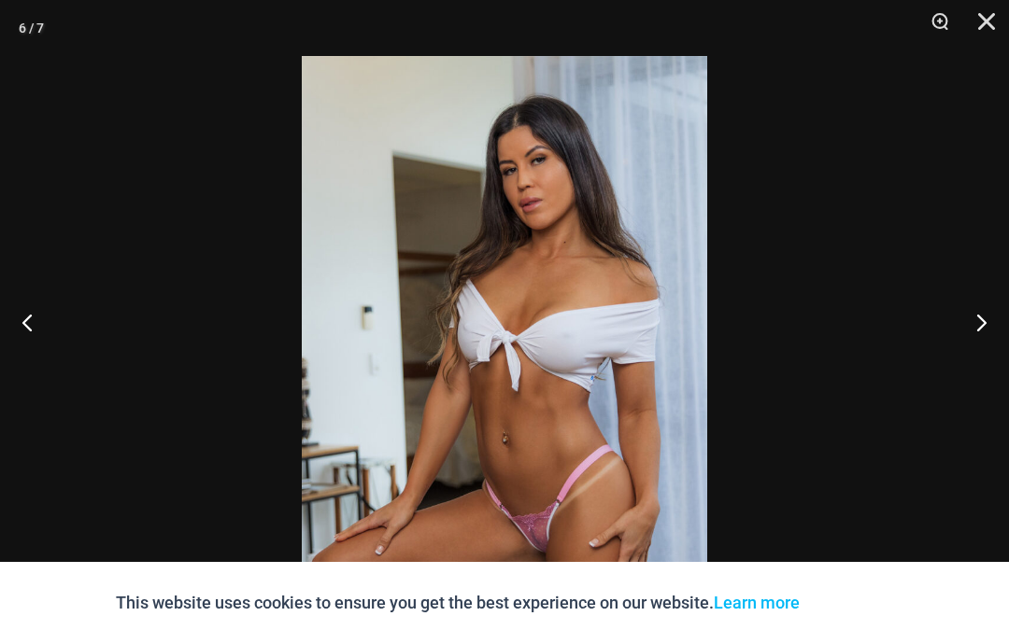
click at [976, 369] on button "Next" at bounding box center [974, 322] width 70 height 93
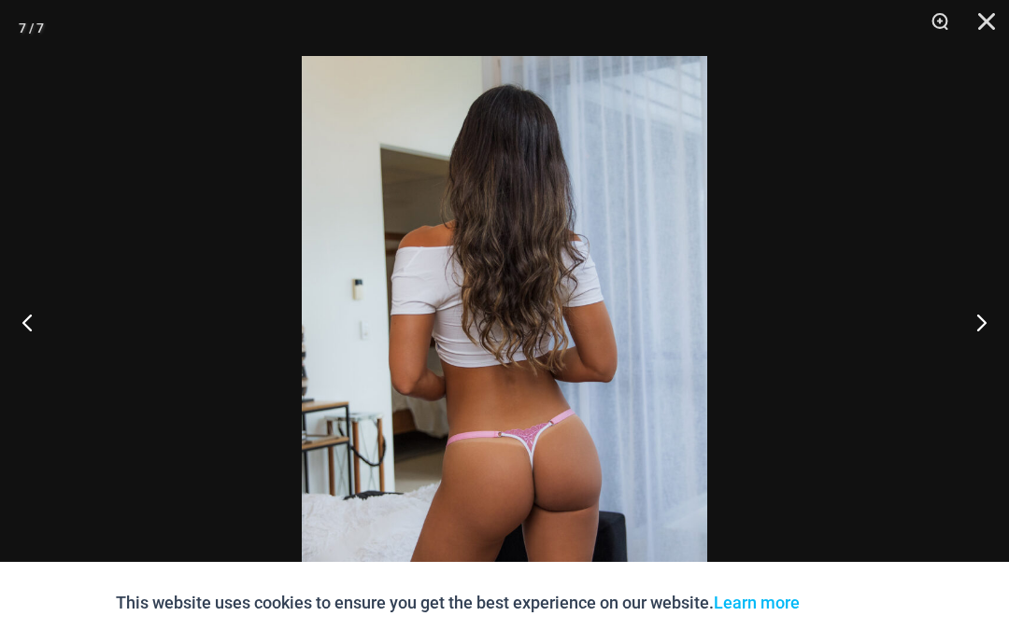
click at [979, 369] on button "Next" at bounding box center [974, 322] width 70 height 93
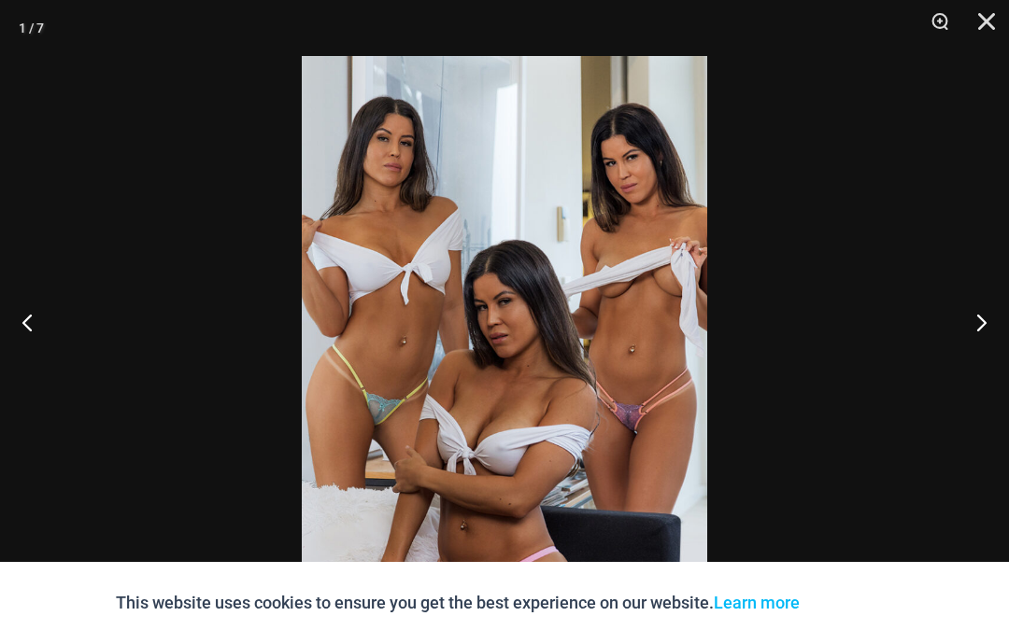
click at [974, 369] on button "Next" at bounding box center [974, 322] width 70 height 93
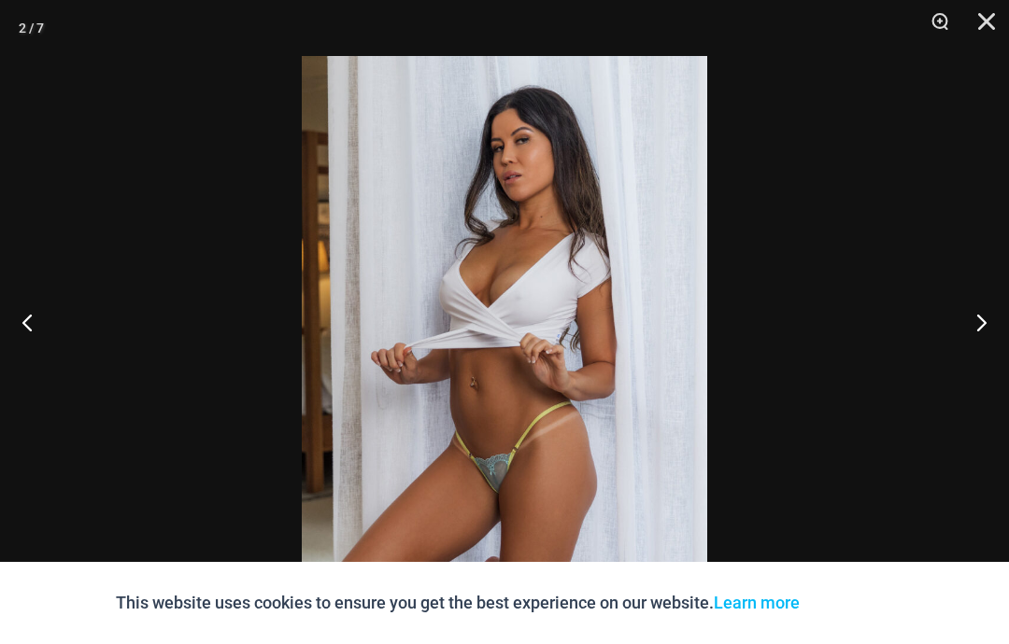
click at [975, 369] on button "Next" at bounding box center [974, 322] width 70 height 93
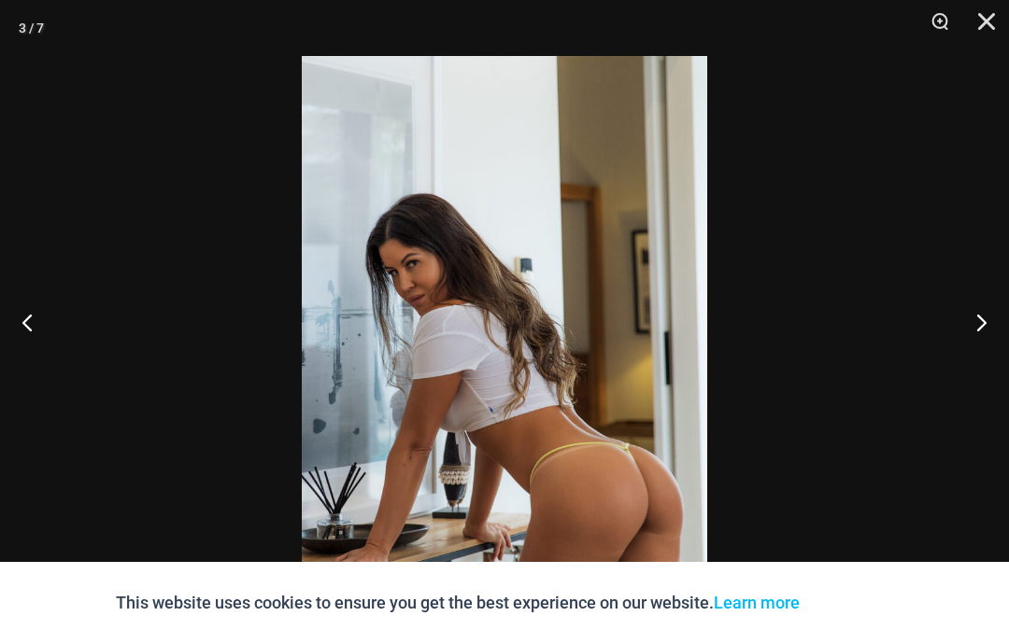
click at [973, 369] on button "Next" at bounding box center [974, 322] width 70 height 93
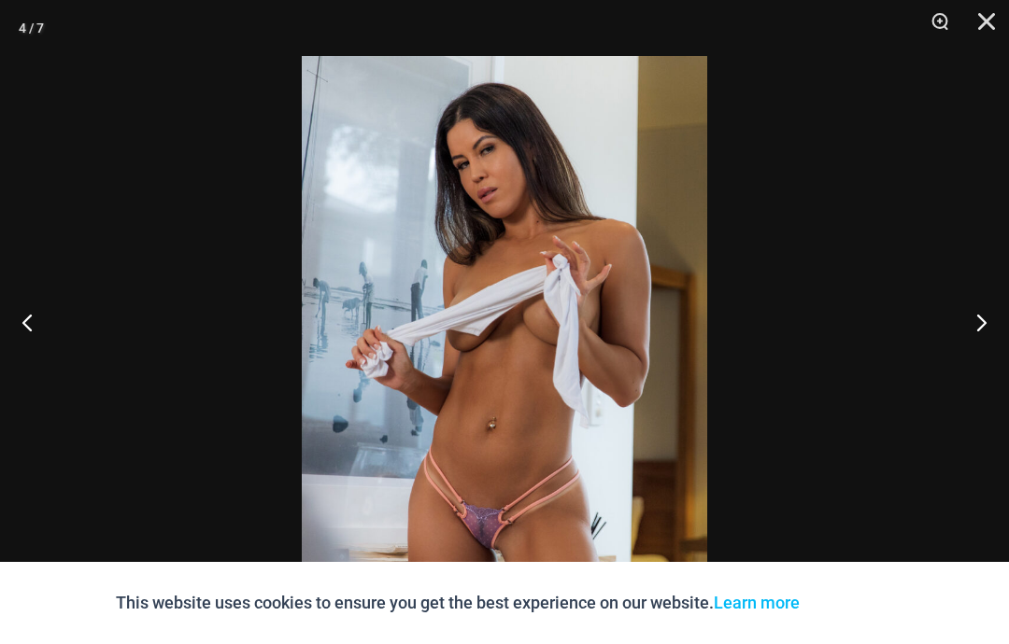
click at [945, 14] on button "Zoom" at bounding box center [933, 28] width 47 height 56
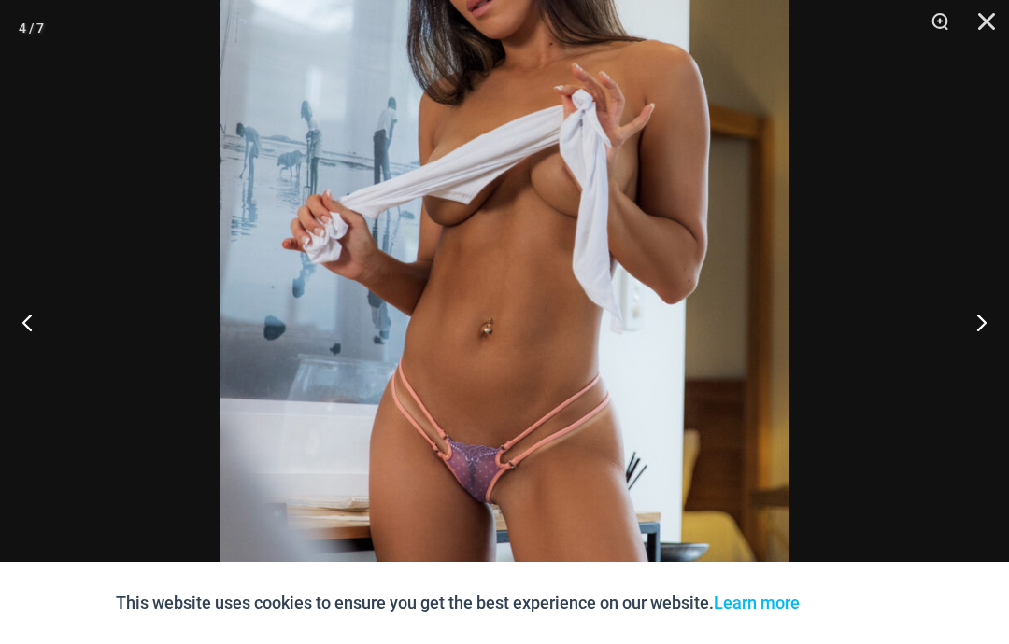
click at [995, 18] on button "Close" at bounding box center [979, 28] width 47 height 56
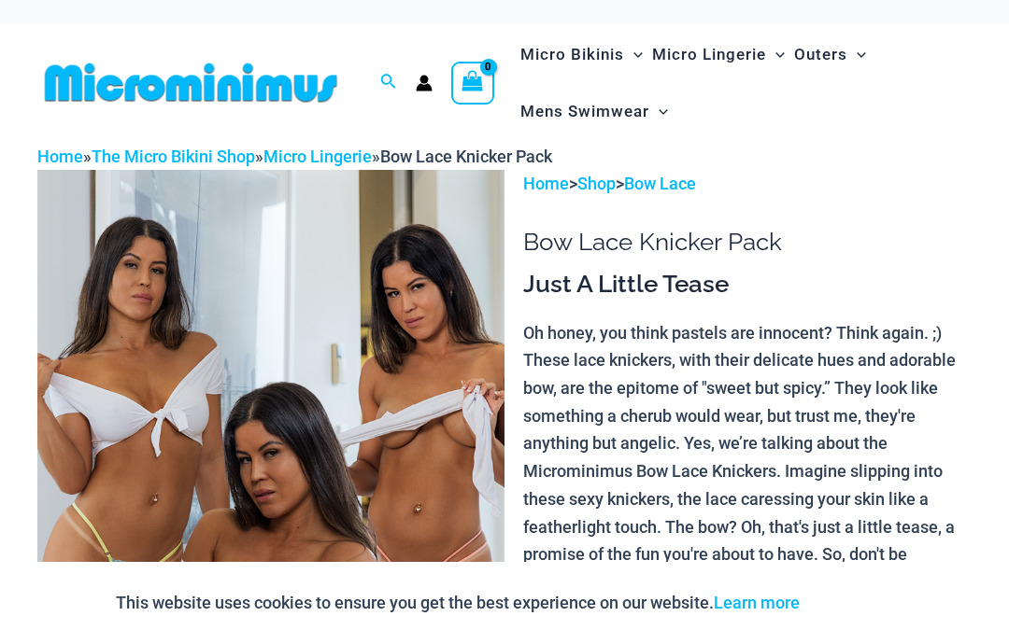
scroll to position [0, 0]
